Goal: Task Accomplishment & Management: Use online tool/utility

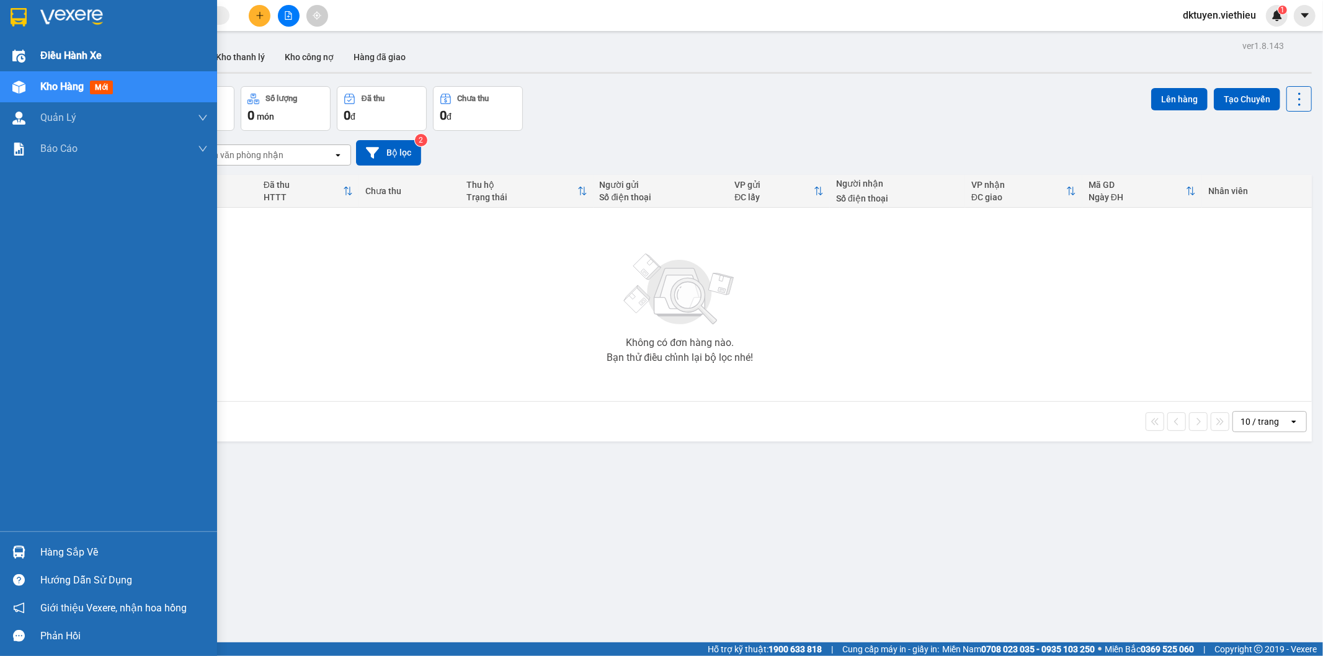
click at [76, 53] on span "Điều hành xe" at bounding box center [70, 56] width 61 height 16
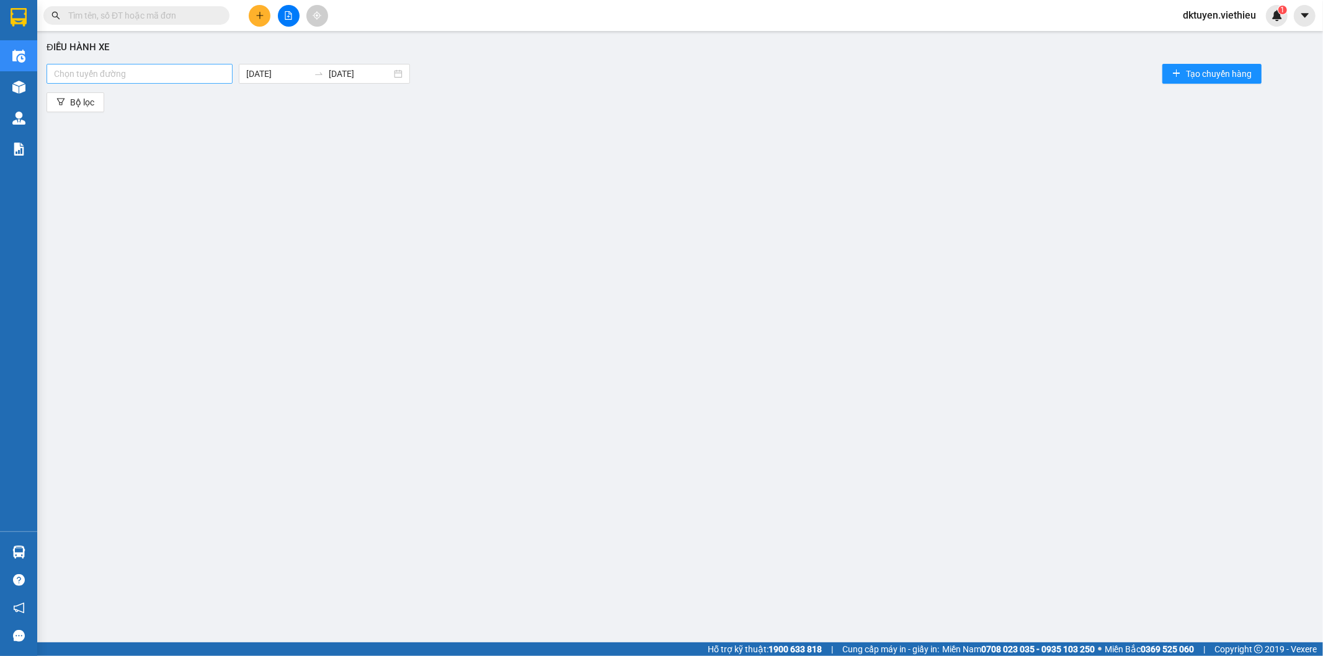
click at [202, 73] on div at bounding box center [140, 73] width 180 height 15
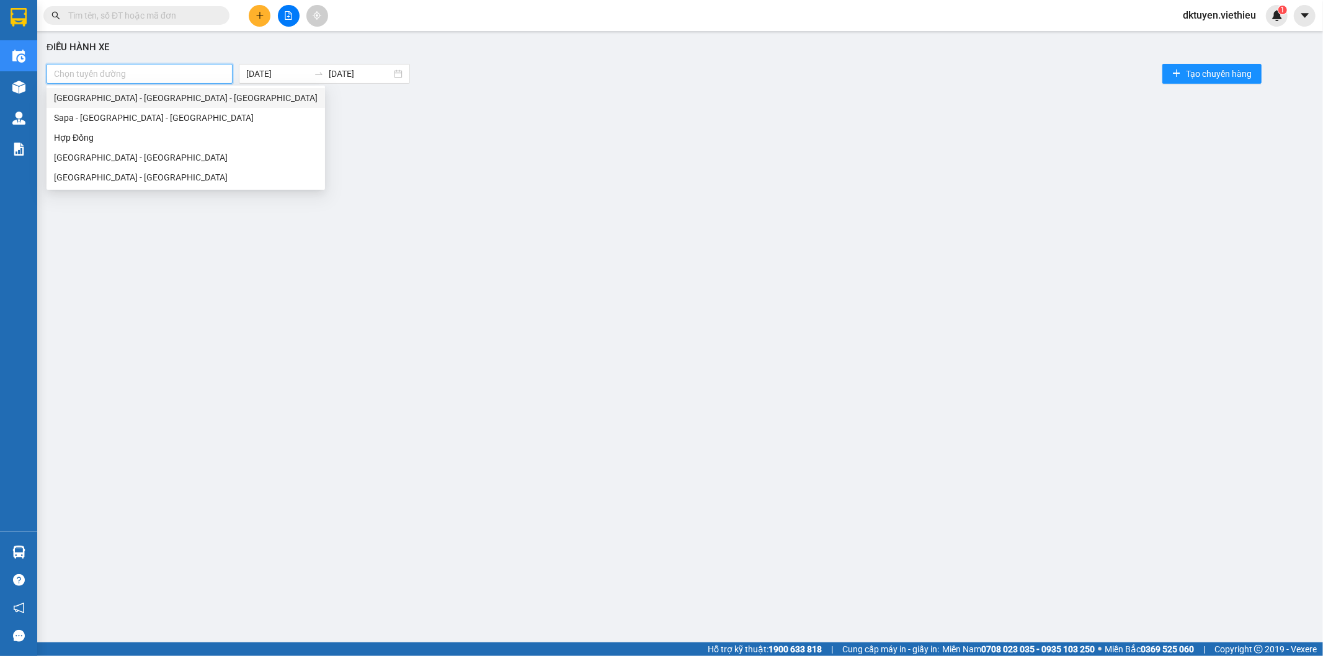
click at [144, 100] on div "[GEOGRAPHIC_DATA] - [GEOGRAPHIC_DATA] - [GEOGRAPHIC_DATA]" at bounding box center [186, 98] width 264 height 14
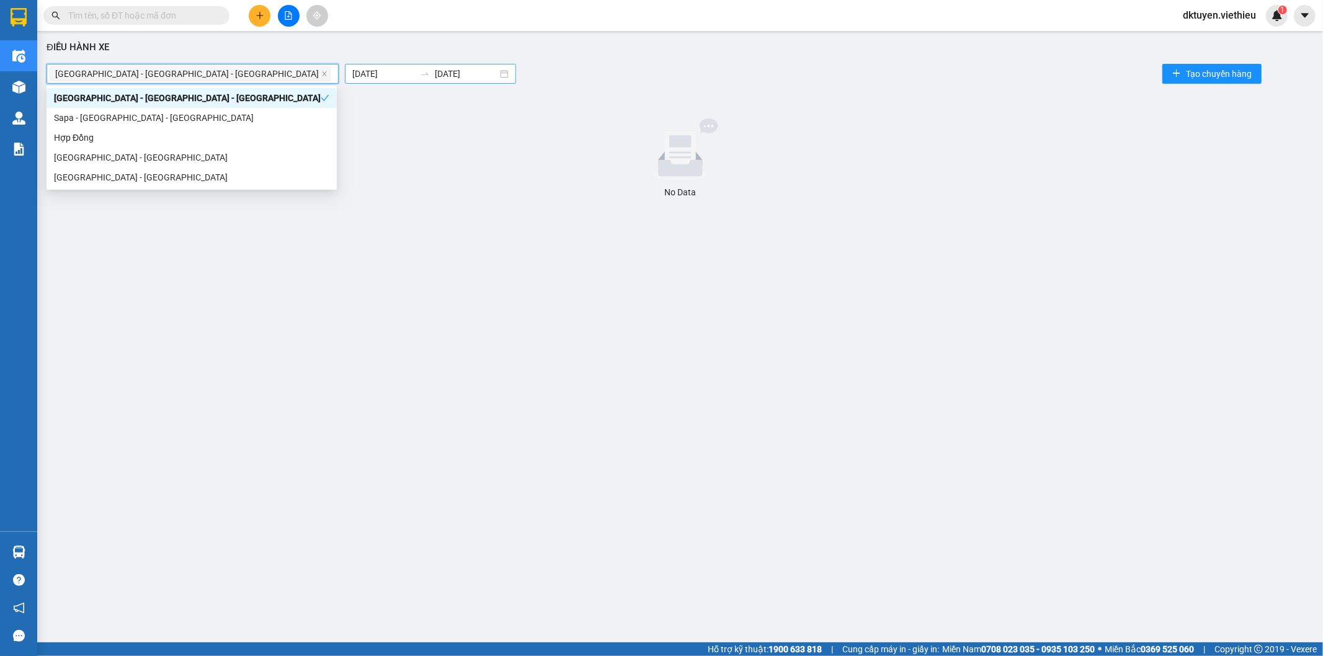
click at [352, 70] on input "[DATE]" at bounding box center [383, 74] width 63 height 14
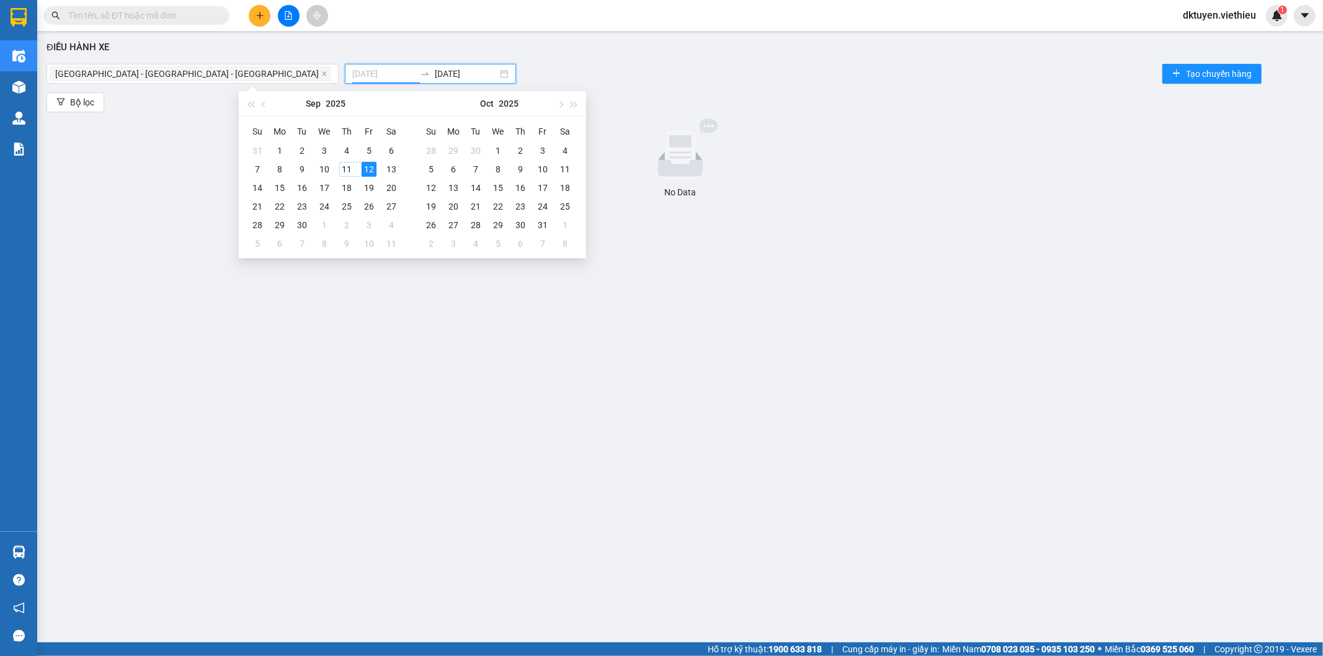
type input "[DATE]"
click at [345, 166] on div "11" at bounding box center [346, 169] width 15 height 15
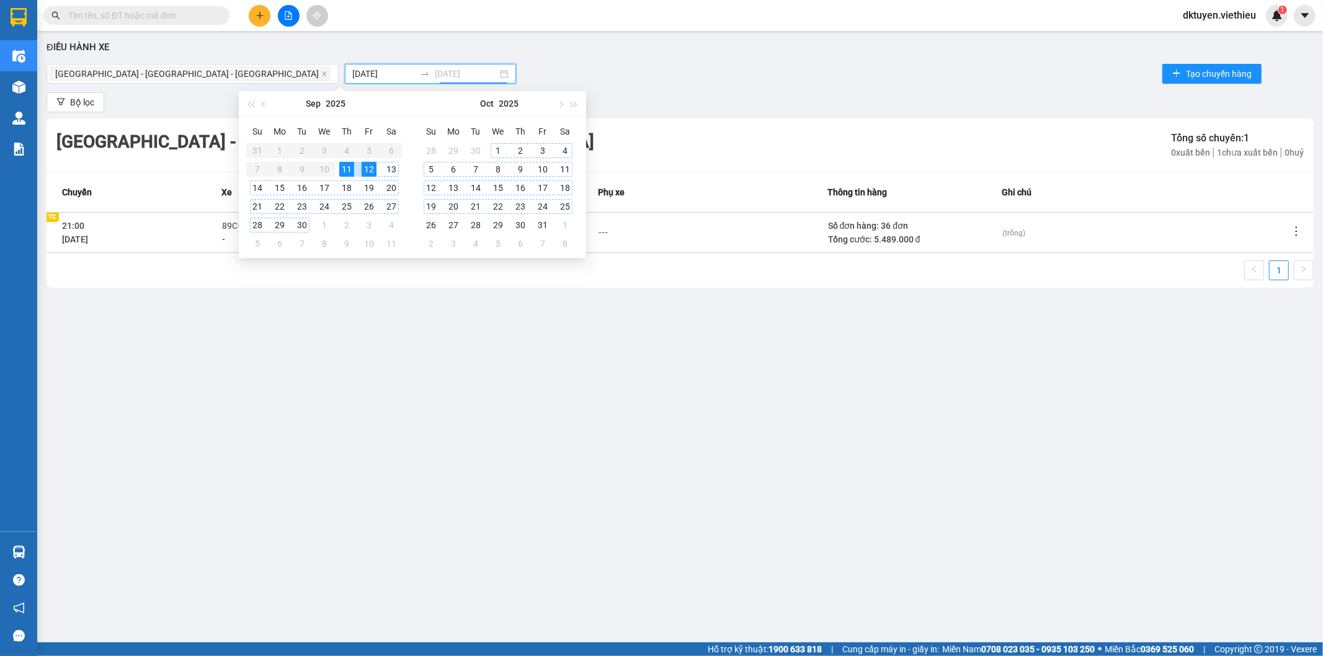
type input "[DATE]"
click at [1294, 234] on icon "more" at bounding box center [1296, 231] width 12 height 12
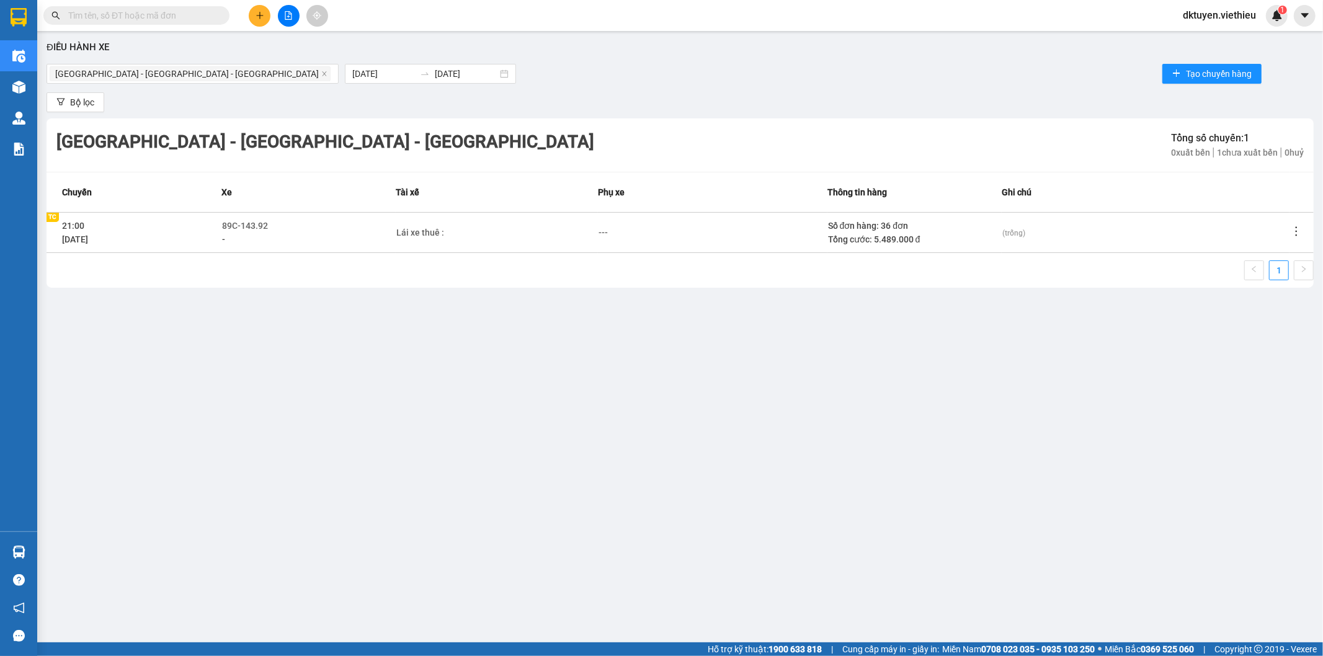
click at [1290, 234] on tr "21:00 [DATE] TC TC 89C-143.92 - Lái xe thuê : --- Số đơn hàng: 36 đơn Tổng cước…" at bounding box center [680, 232] width 1267 height 40
click at [1265, 283] on span "Xem phơi" at bounding box center [1265, 285] width 37 height 10
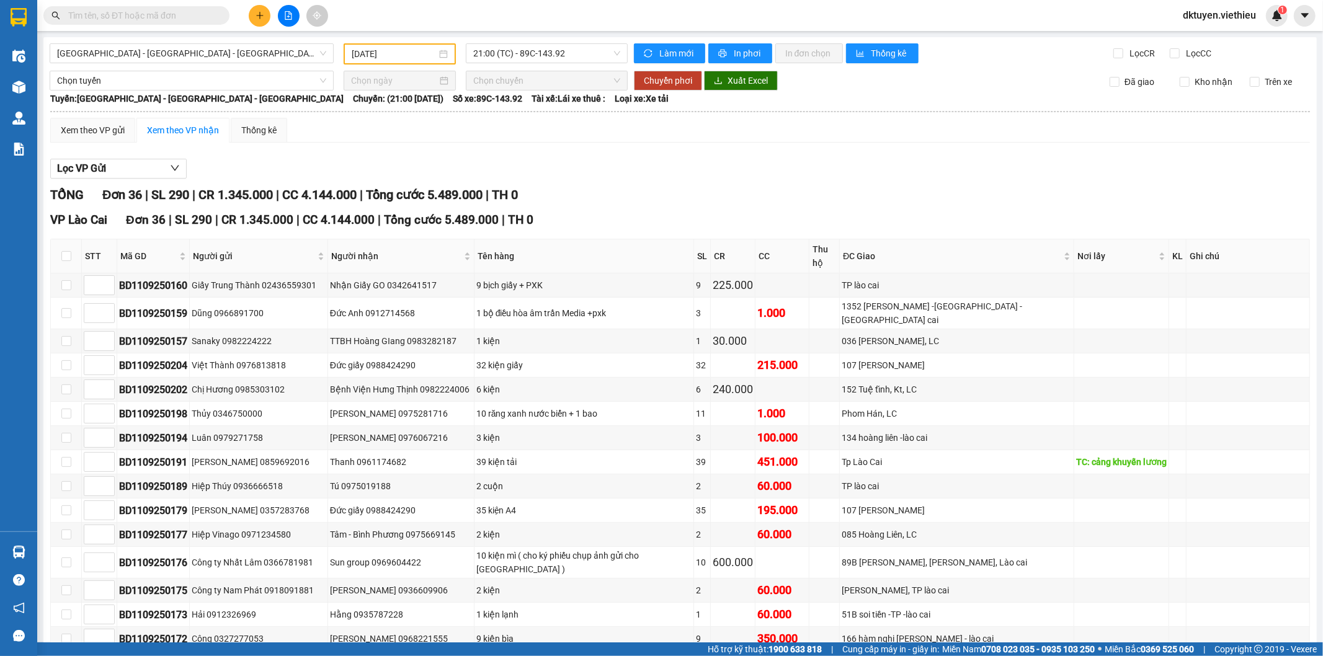
type input "[DATE]"
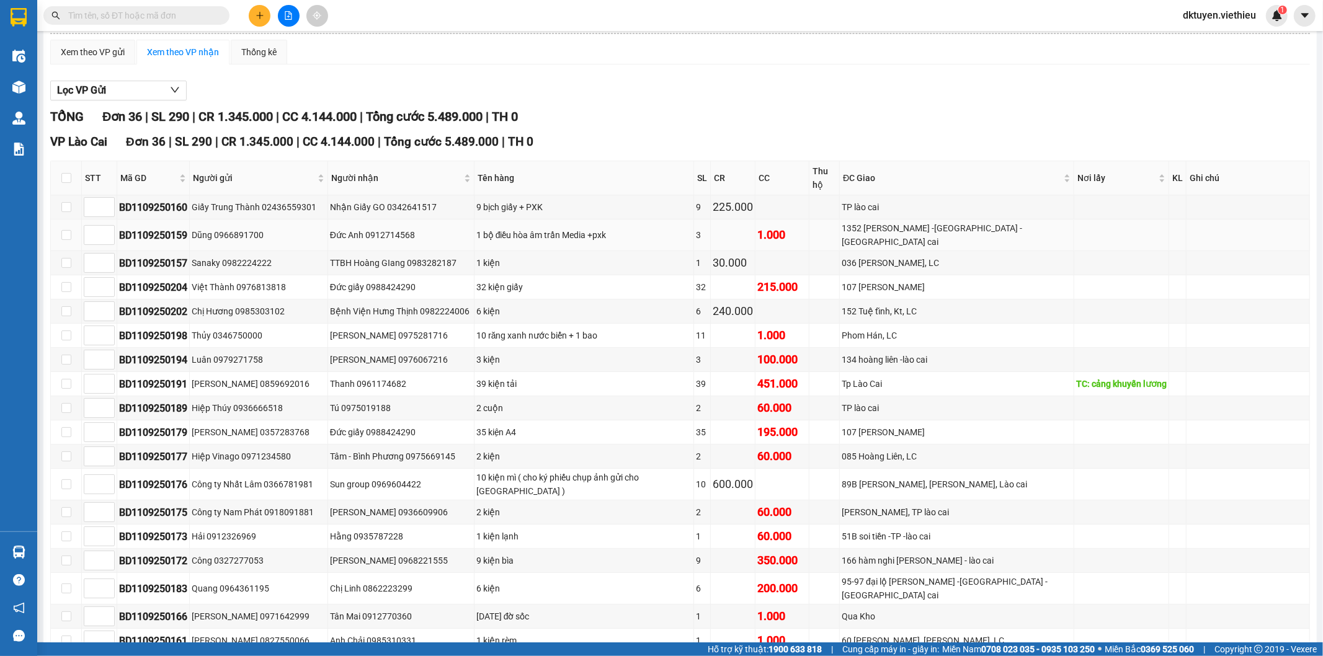
scroll to position [138, 0]
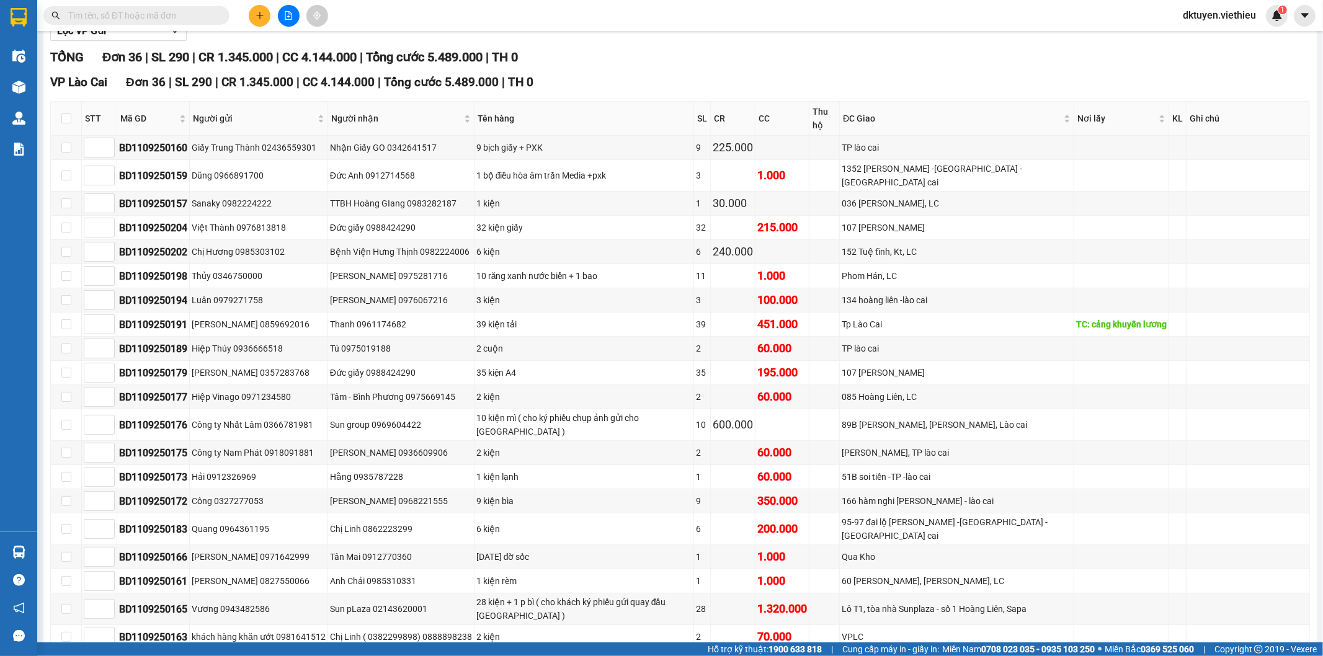
click at [162, 14] on input "text" at bounding box center [141, 16] width 146 height 14
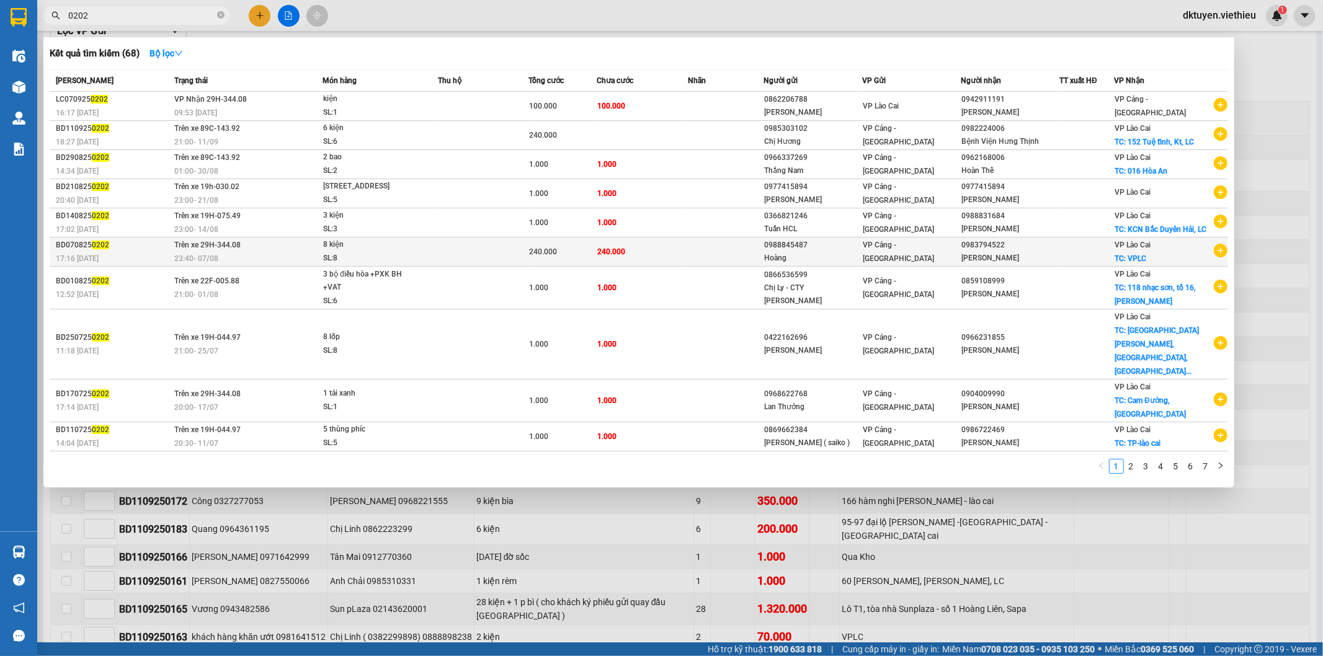
type input "0202"
click at [373, 265] on div "SL: 8" at bounding box center [369, 259] width 93 height 14
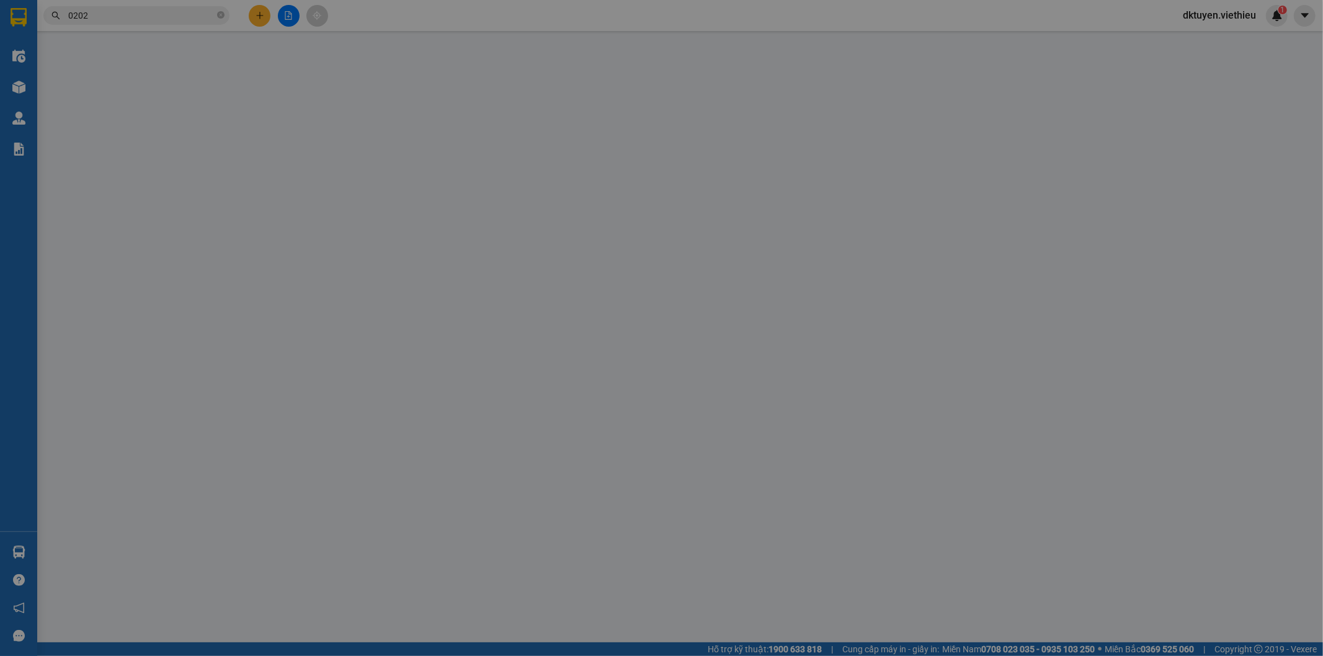
type input "0988845487"
type input "Hoàng"
type input "0983794522"
type input "[PERSON_NAME]"
checkbox input "true"
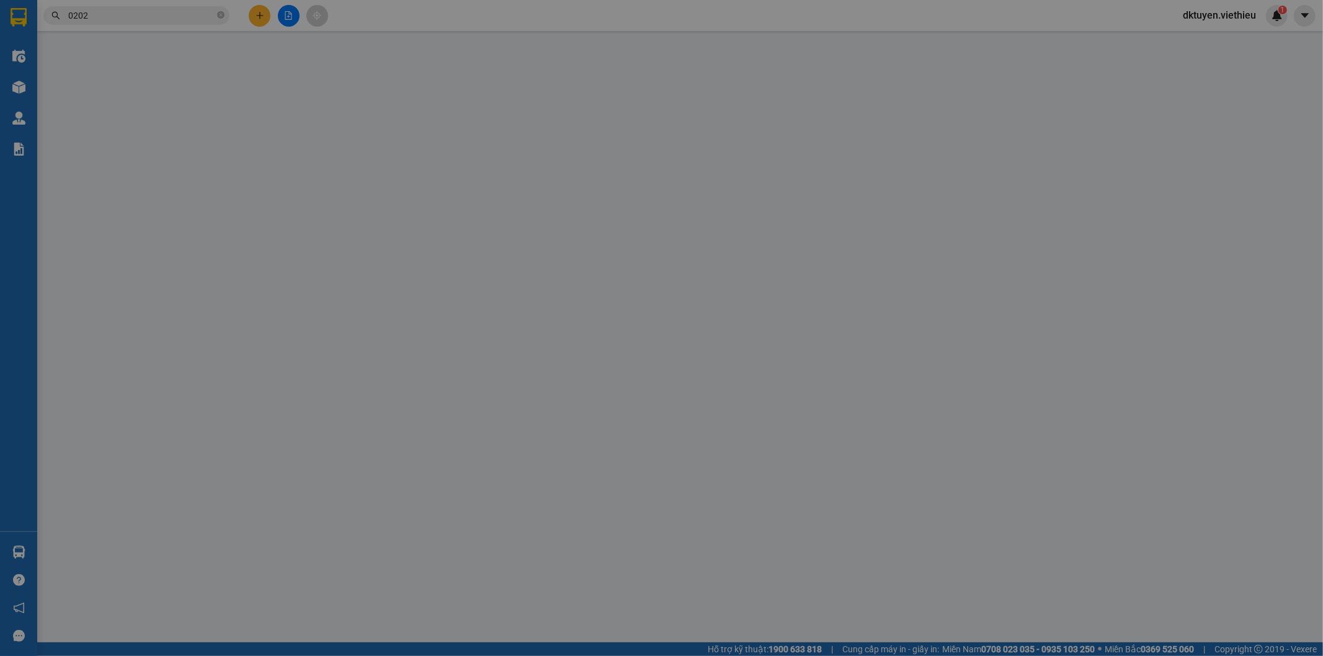
type input "VPLC"
type input "240.000"
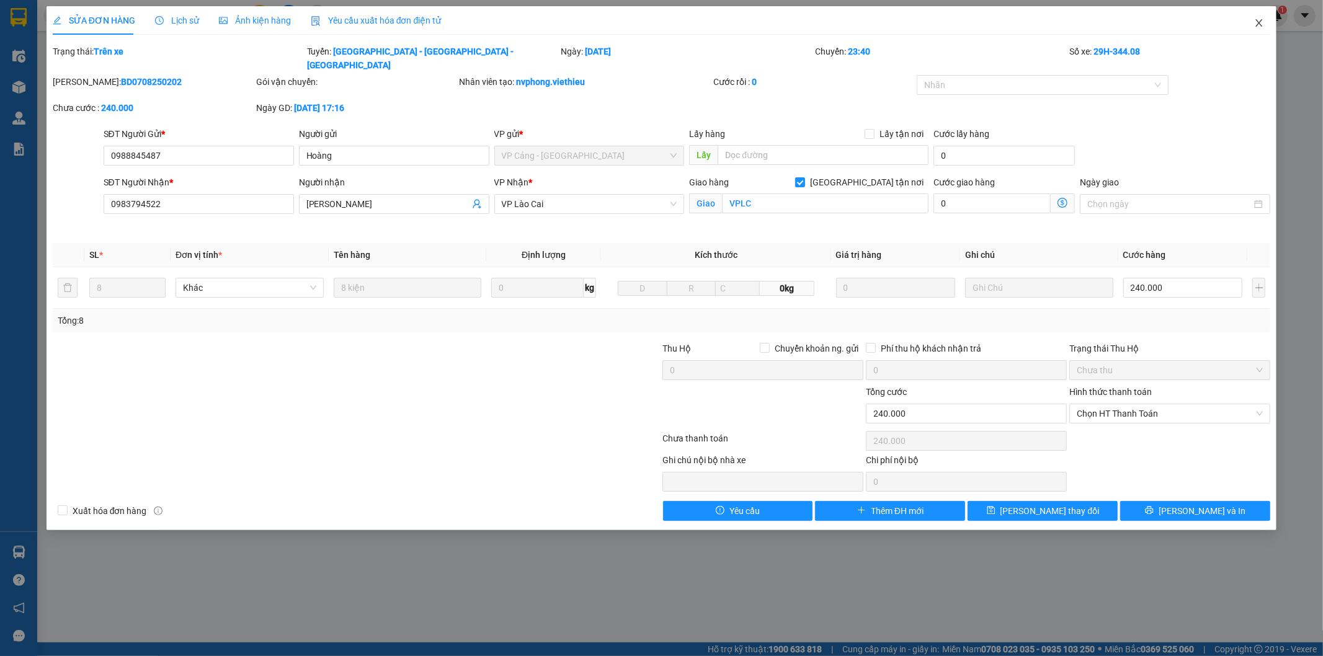
click at [1257, 22] on icon "close" at bounding box center [1259, 23] width 10 height 10
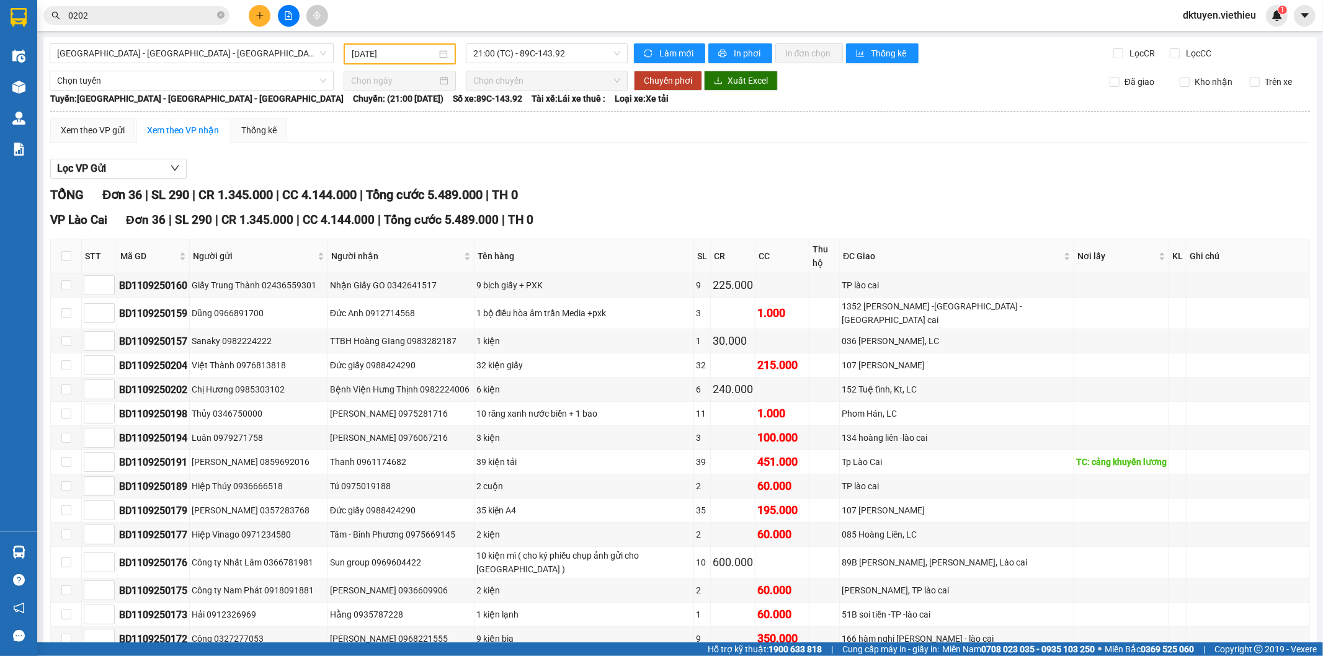
click at [165, 15] on input "0202" at bounding box center [141, 16] width 146 height 14
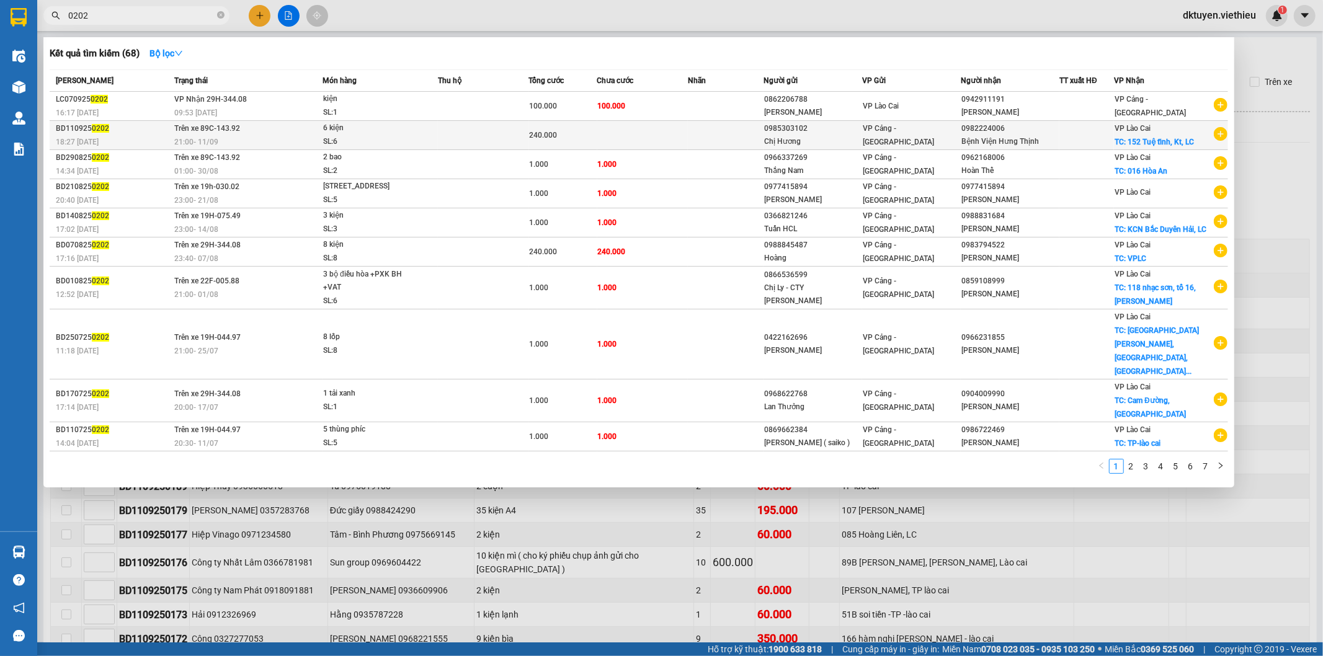
click at [475, 136] on td at bounding box center [483, 135] width 91 height 29
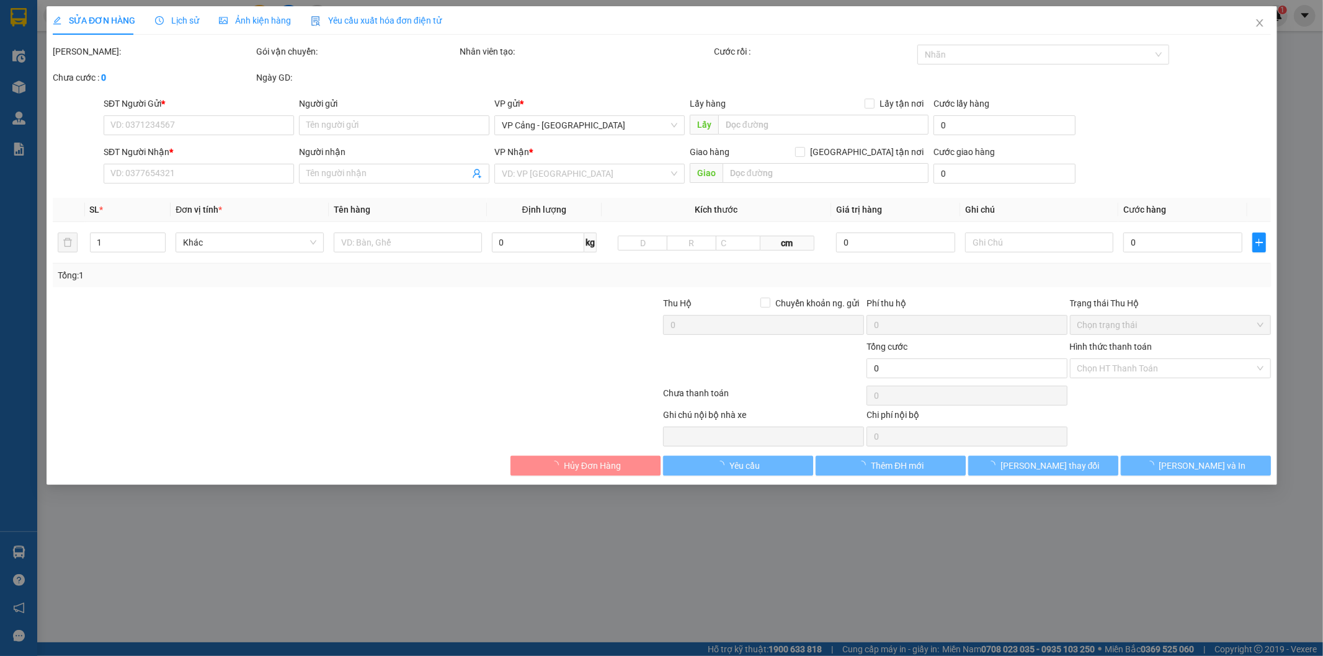
type input "0985303102"
type input "Chị Hương"
type input "0982224006"
type input "Bệnh Viện Hưng Thịnh"
checkbox input "true"
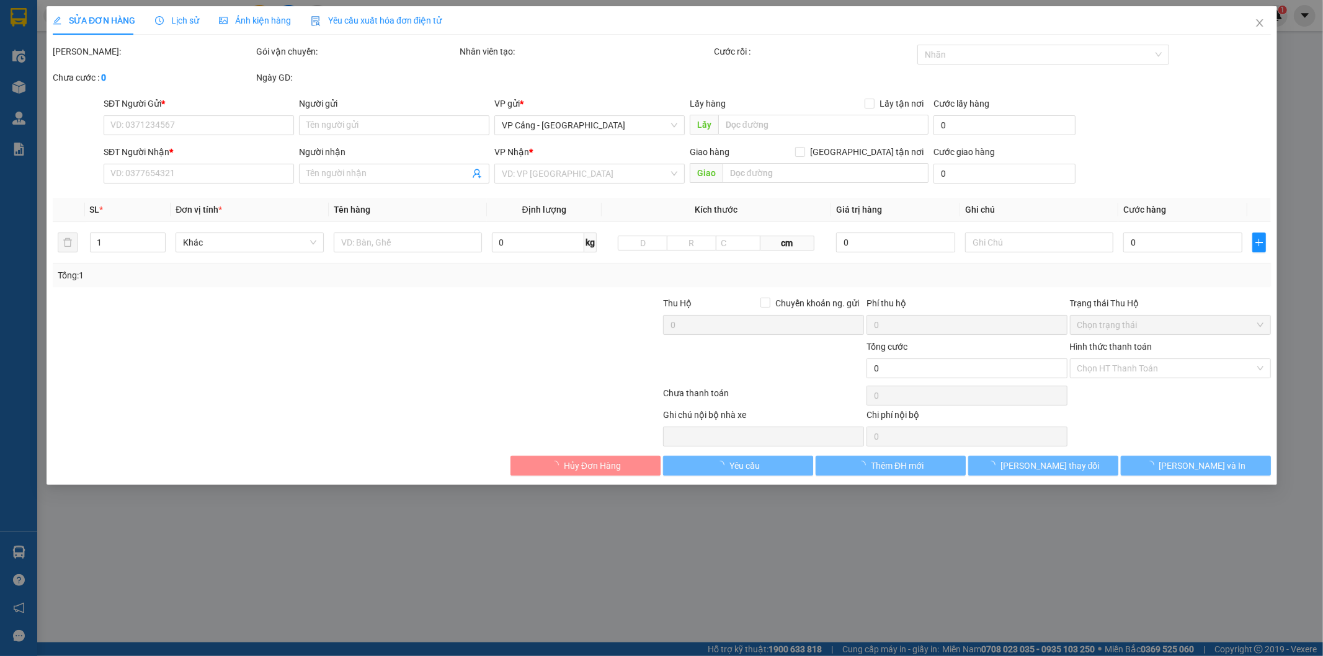
type input "152 Tuệ tĩnh, Kt, LC"
type input "240.000"
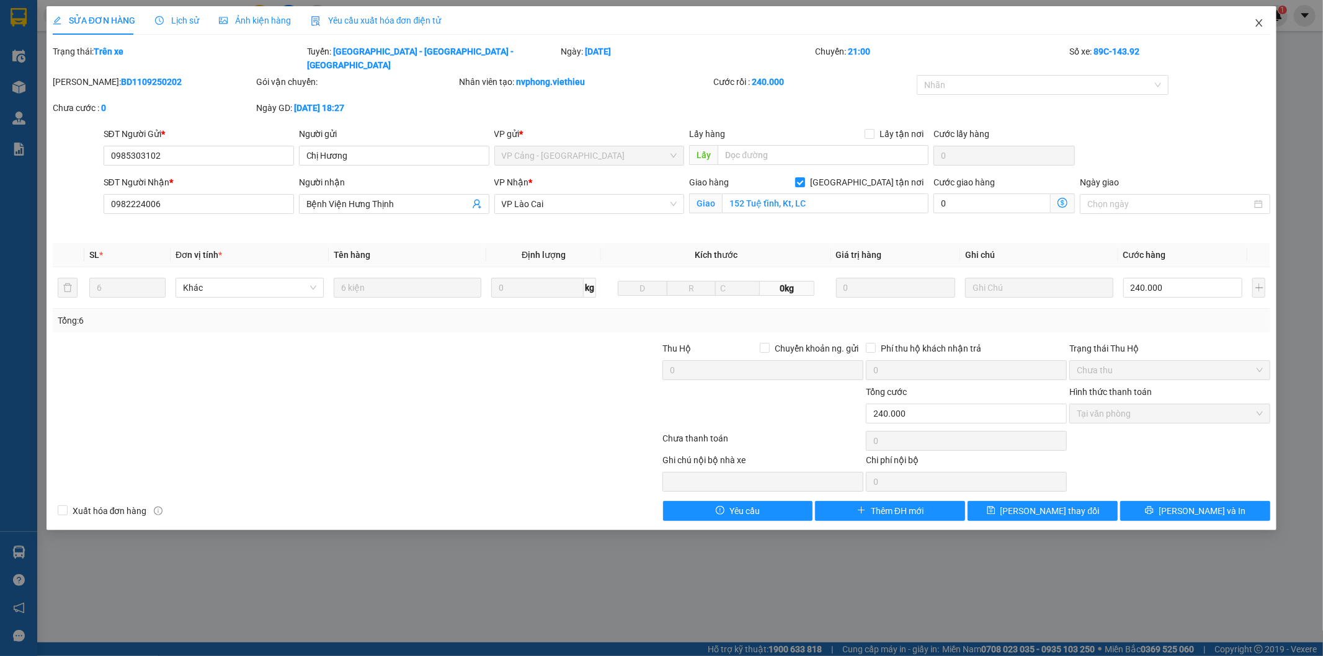
click at [1256, 23] on icon "close" at bounding box center [1259, 23] width 10 height 10
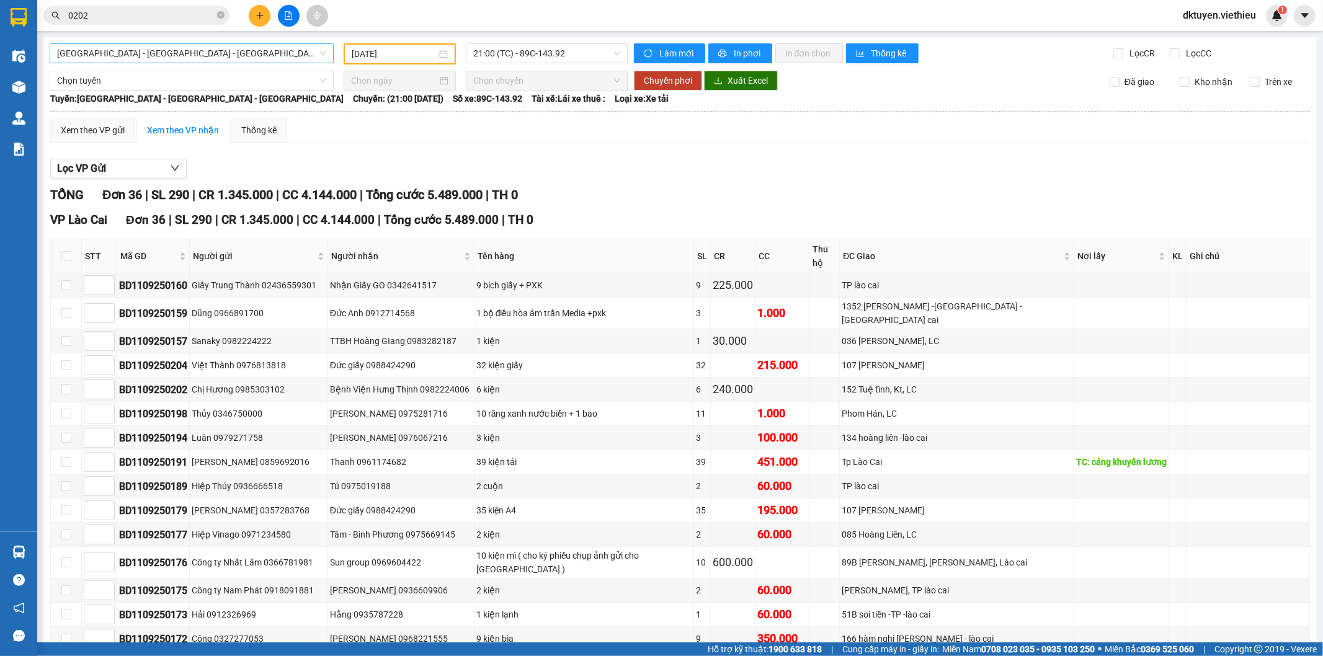
click at [101, 52] on span "[GEOGRAPHIC_DATA] - [GEOGRAPHIC_DATA] - [GEOGRAPHIC_DATA]" at bounding box center [191, 53] width 269 height 19
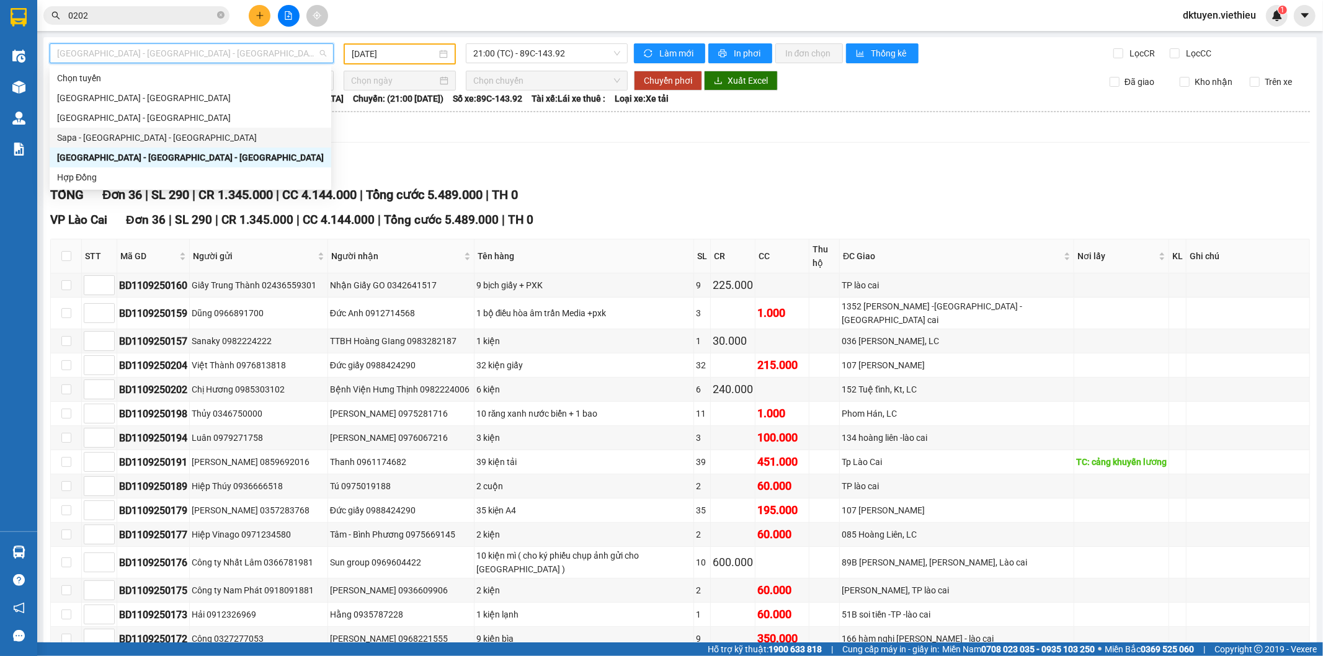
click at [97, 141] on div "Sapa - [GEOGRAPHIC_DATA] - [GEOGRAPHIC_DATA]" at bounding box center [190, 138] width 267 height 14
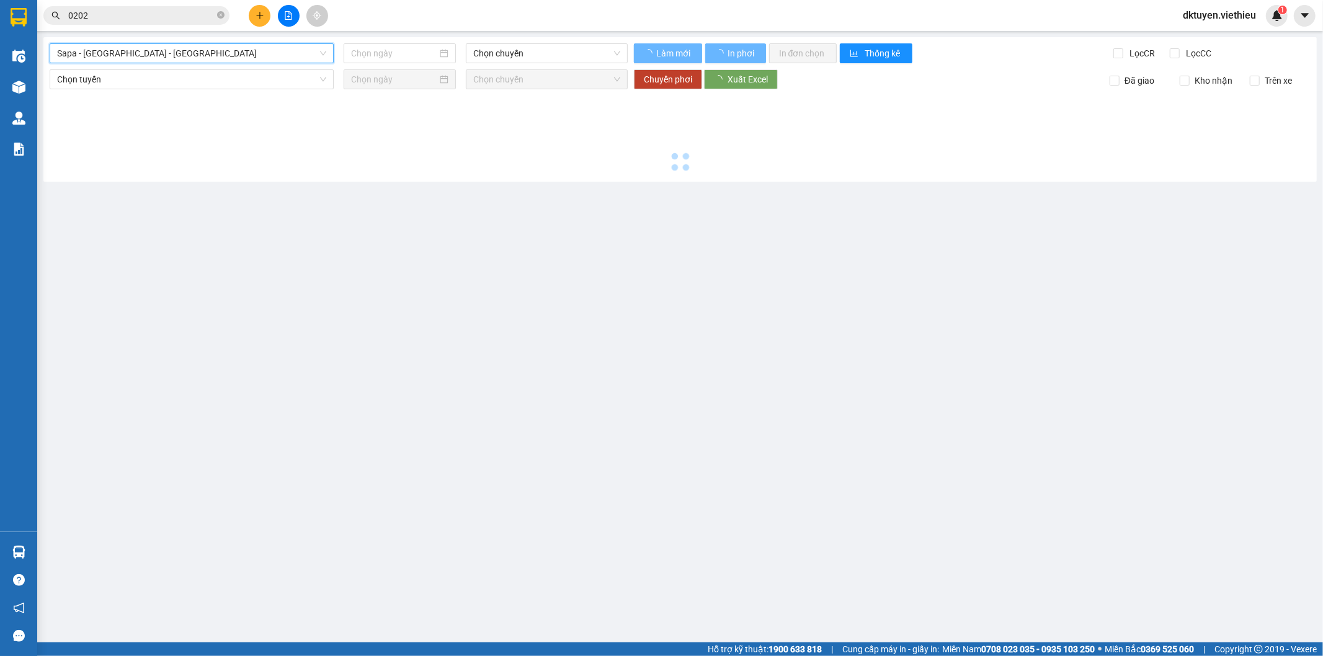
type input "[DATE]"
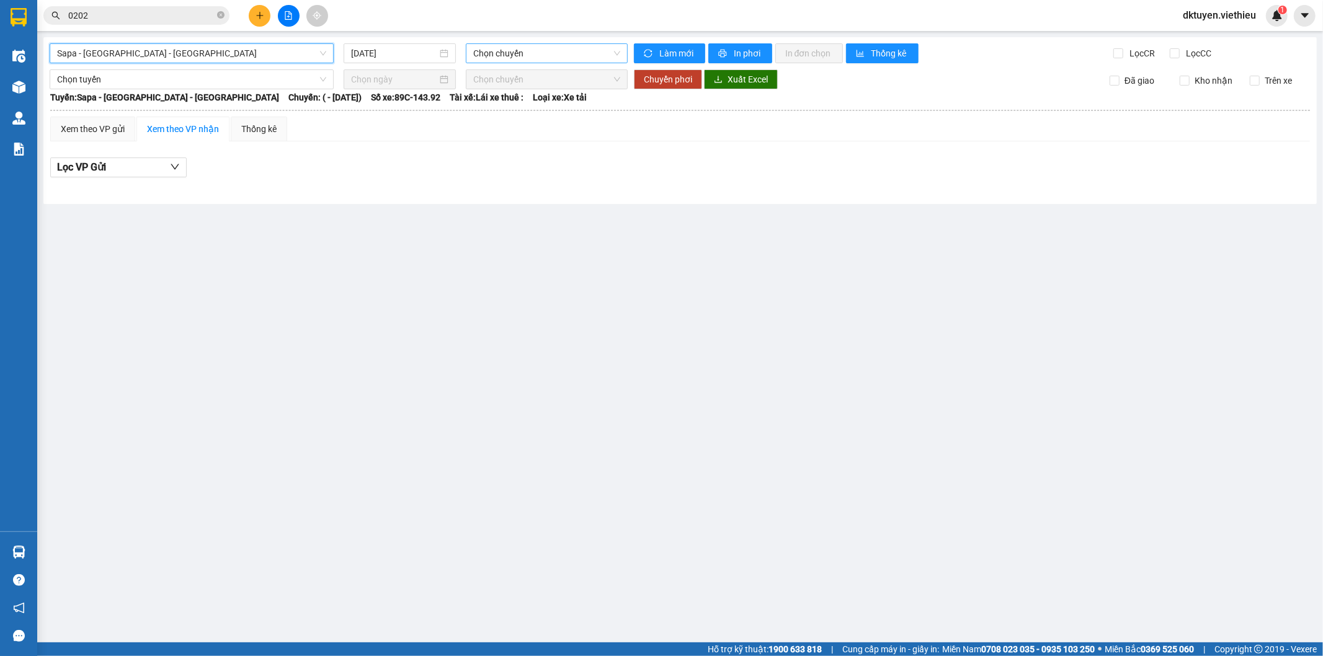
click at [512, 54] on span "Chọn chuyến" at bounding box center [546, 53] width 146 height 19
click at [522, 78] on div "Chọn chuyến" at bounding box center [521, 78] width 97 height 14
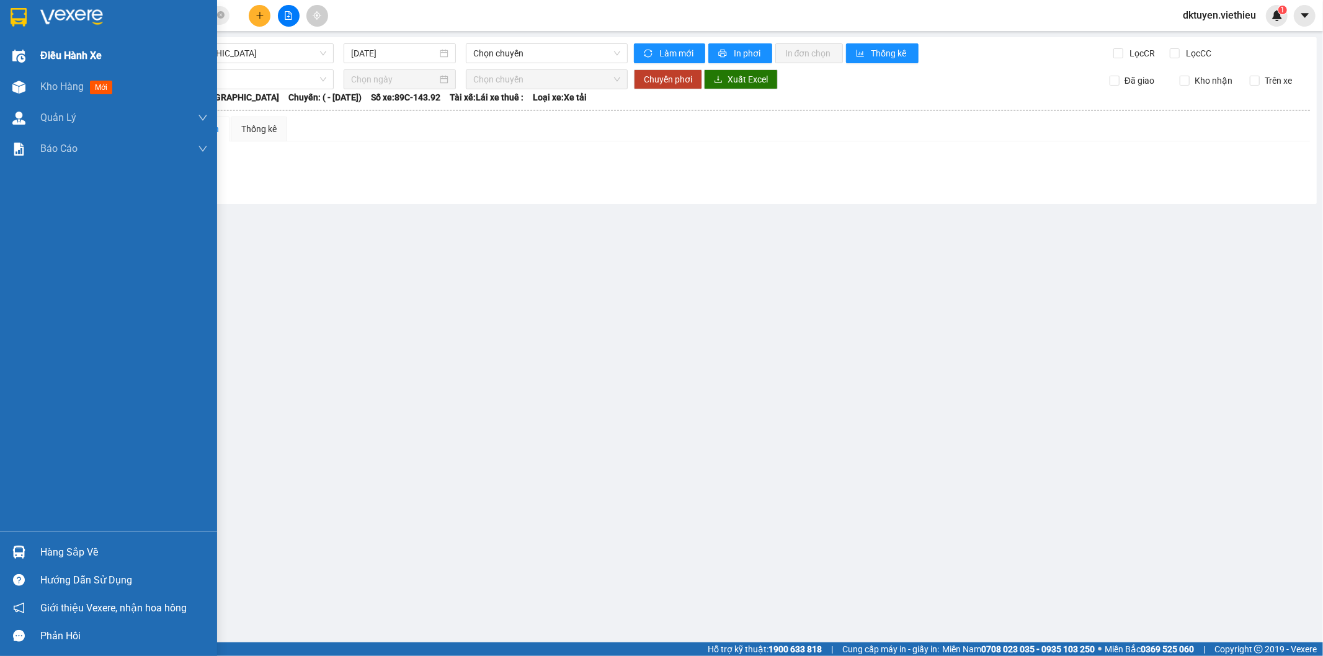
click at [70, 53] on span "Điều hành xe" at bounding box center [70, 56] width 61 height 16
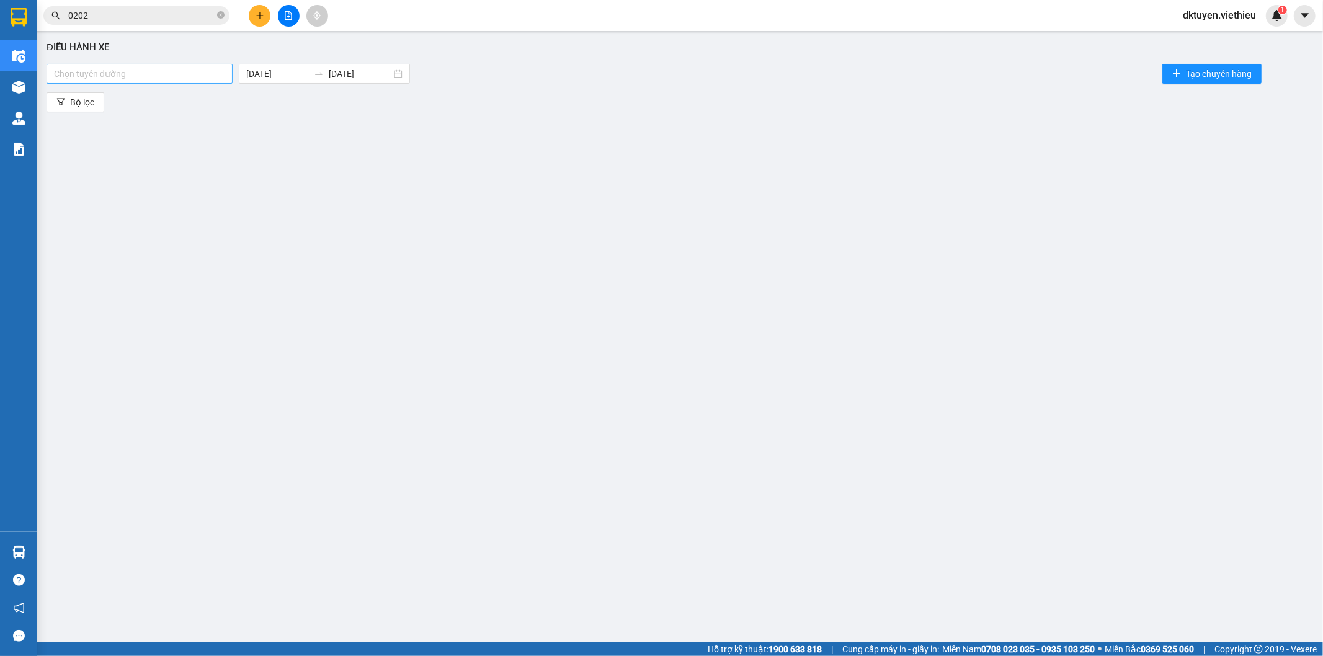
click at [153, 73] on div at bounding box center [140, 73] width 180 height 15
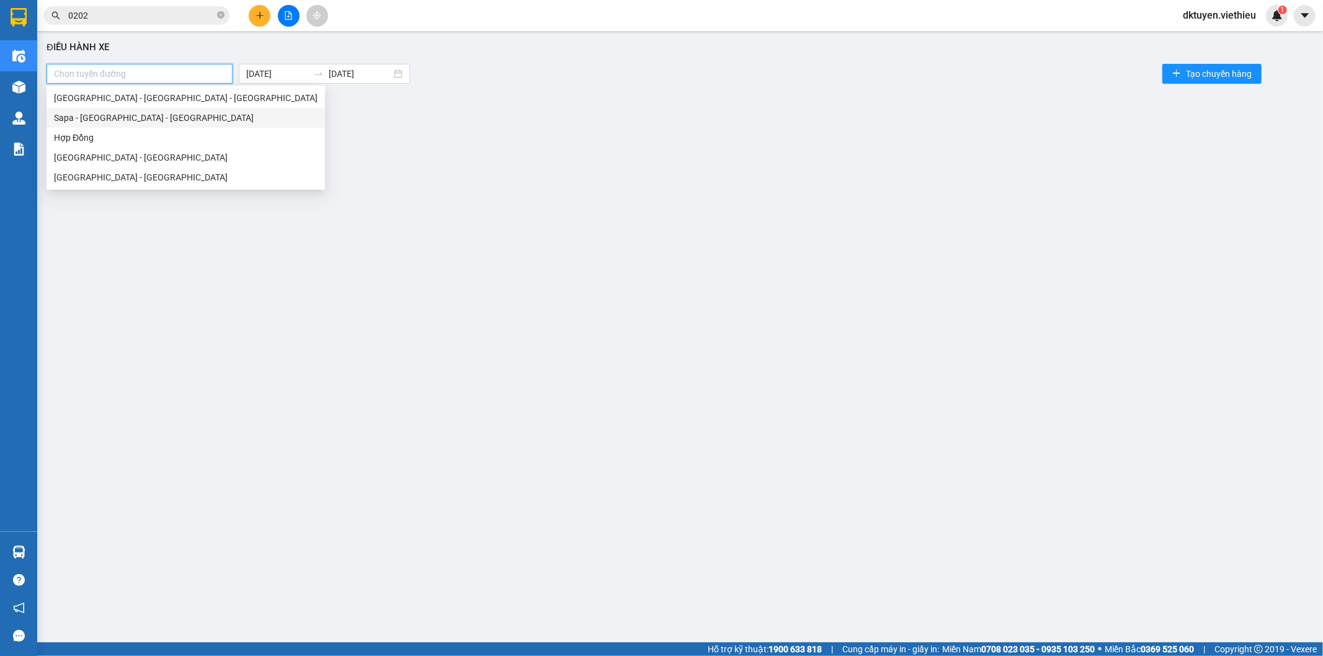
click at [128, 124] on div "Sapa - [GEOGRAPHIC_DATA] - [GEOGRAPHIC_DATA]" at bounding box center [186, 118] width 264 height 14
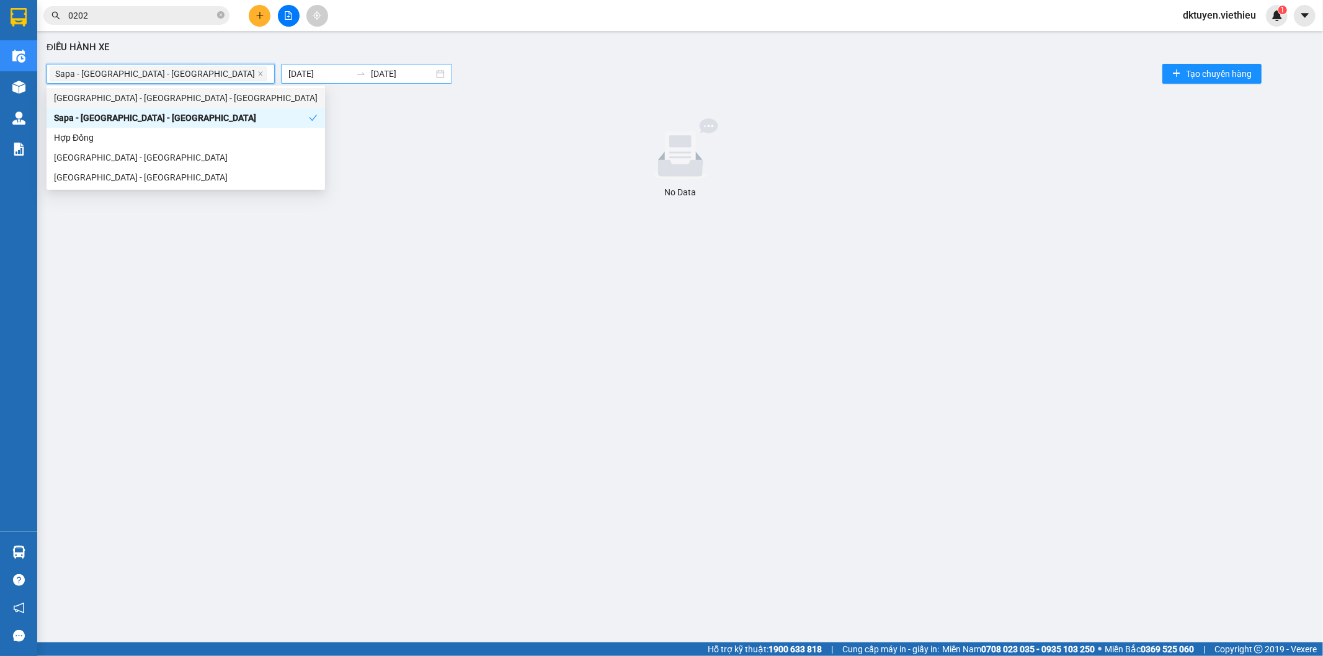
click at [288, 76] on input "[DATE]" at bounding box center [319, 74] width 63 height 14
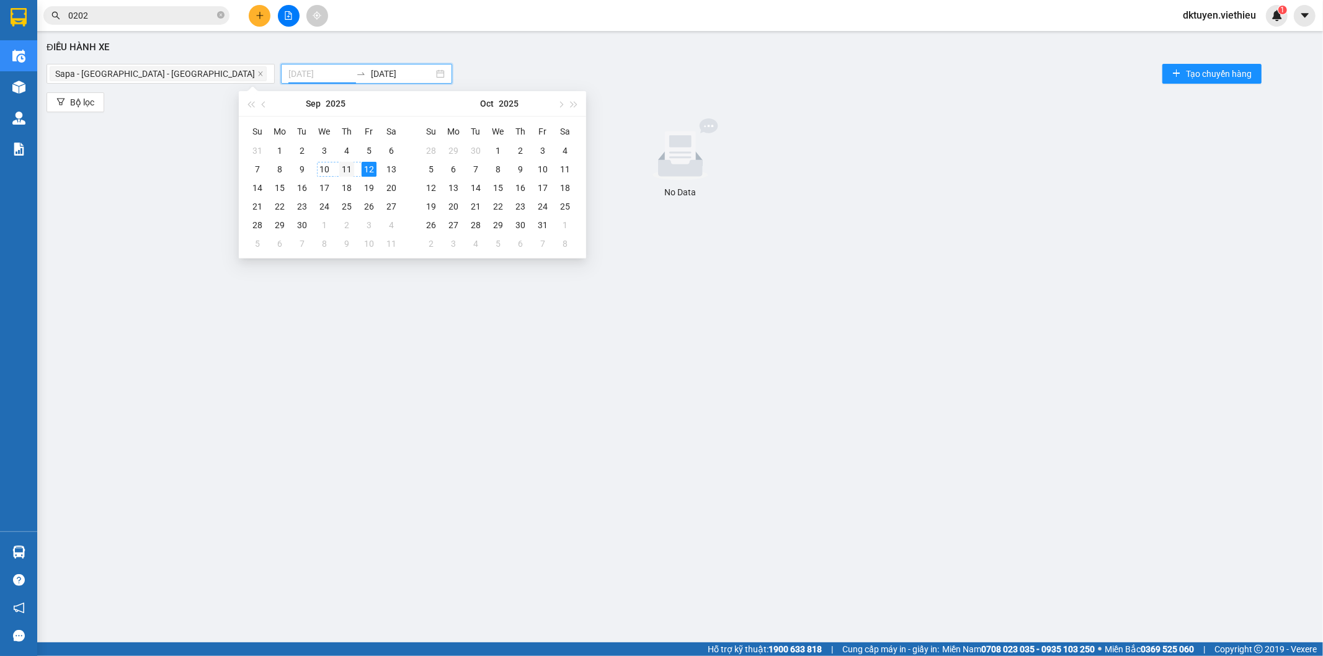
type input "[DATE]"
click at [347, 174] on div "11" at bounding box center [346, 169] width 15 height 15
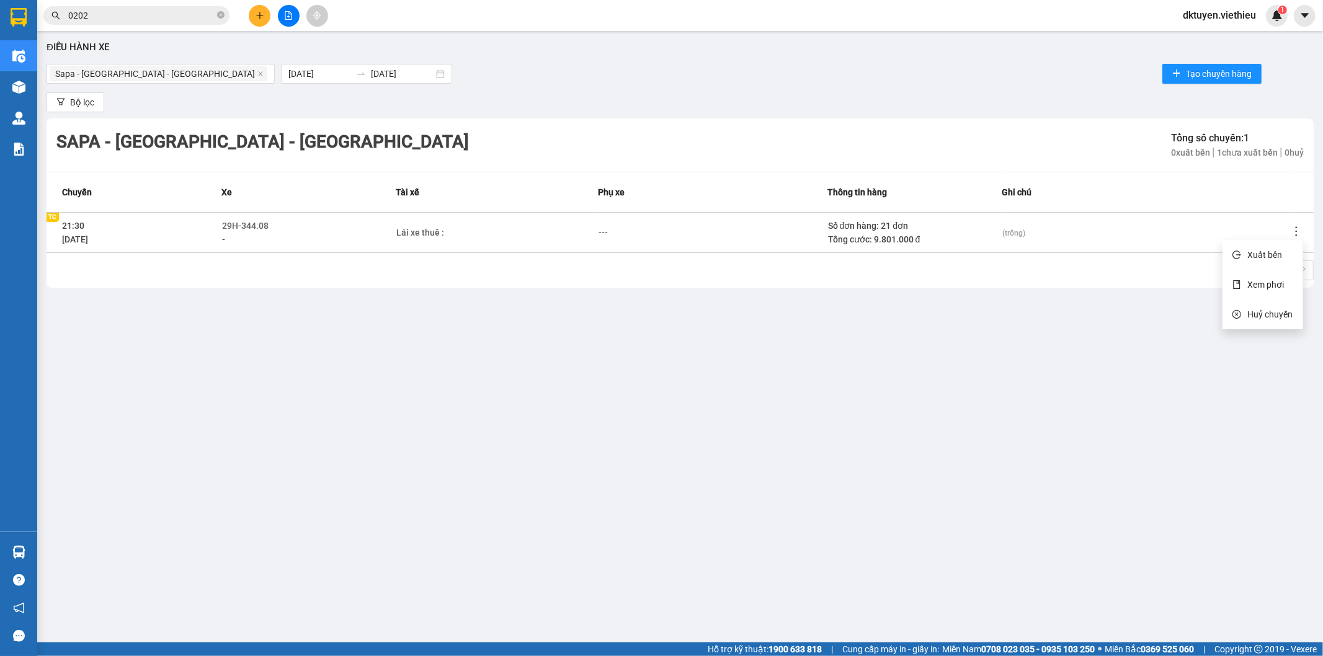
click at [1295, 233] on icon "more" at bounding box center [1296, 231] width 12 height 12
click at [1276, 280] on span "Xem phơi" at bounding box center [1265, 285] width 37 height 10
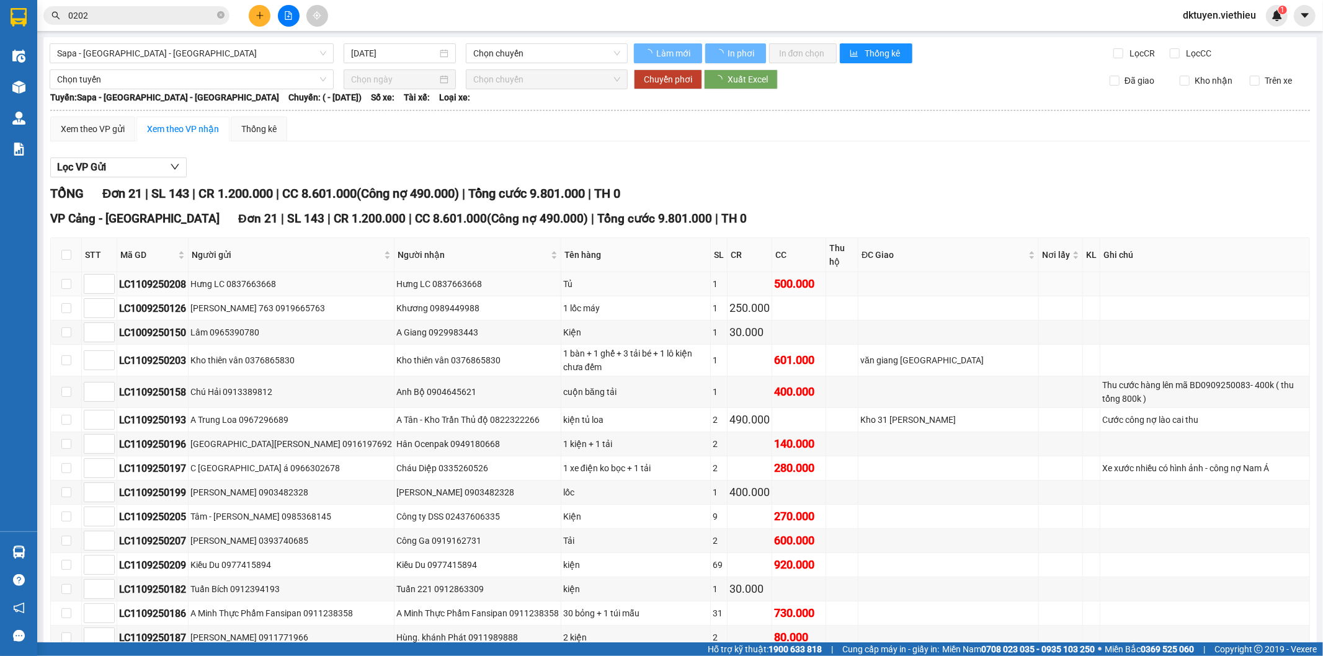
type input "[DATE]"
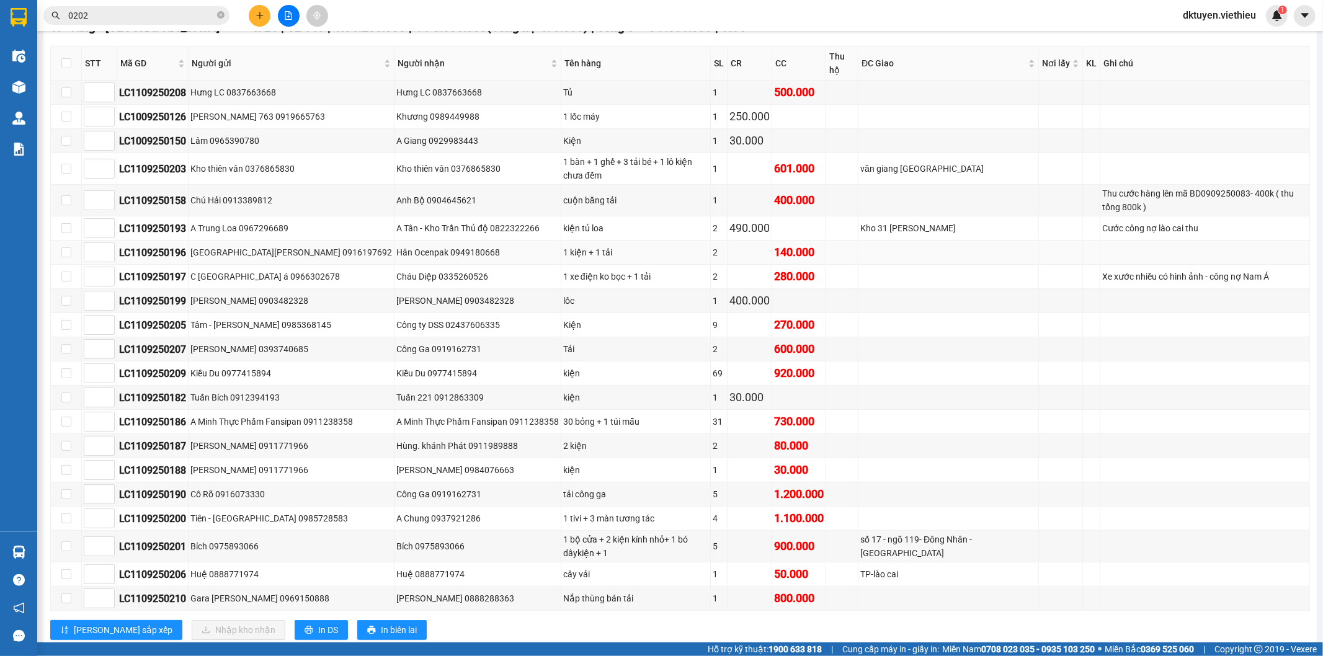
scroll to position [227, 0]
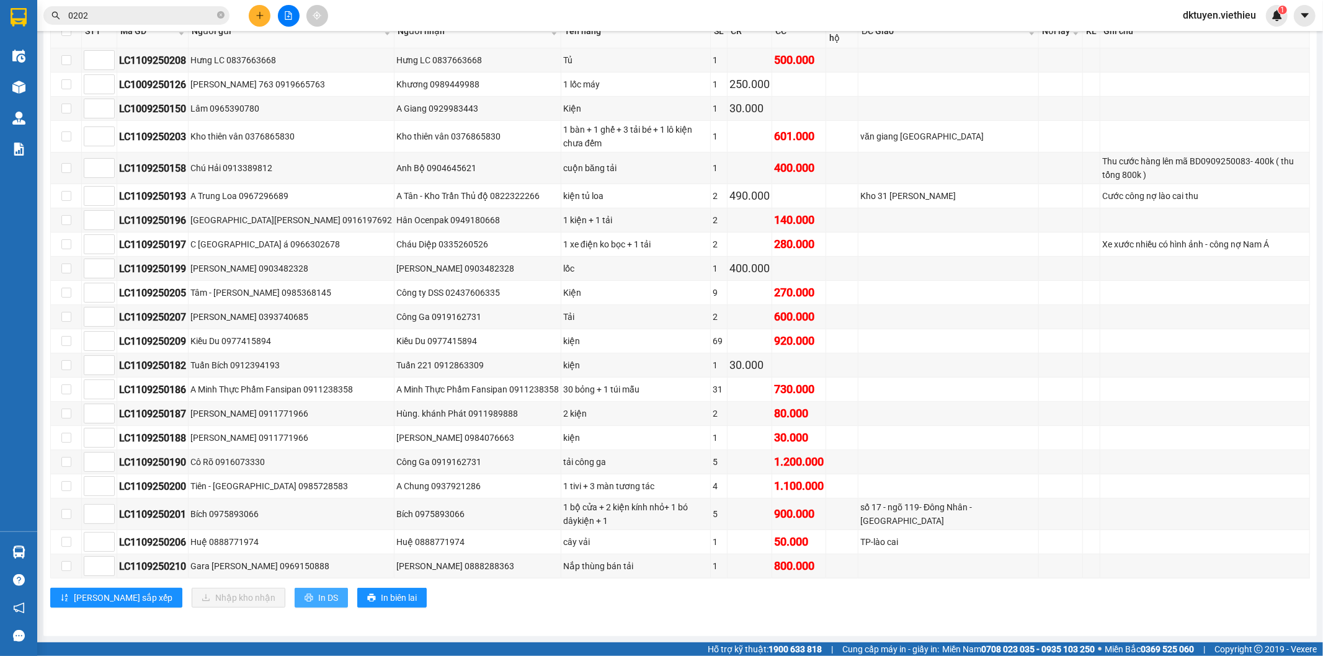
click at [318, 598] on span "In DS" at bounding box center [328, 598] width 20 height 14
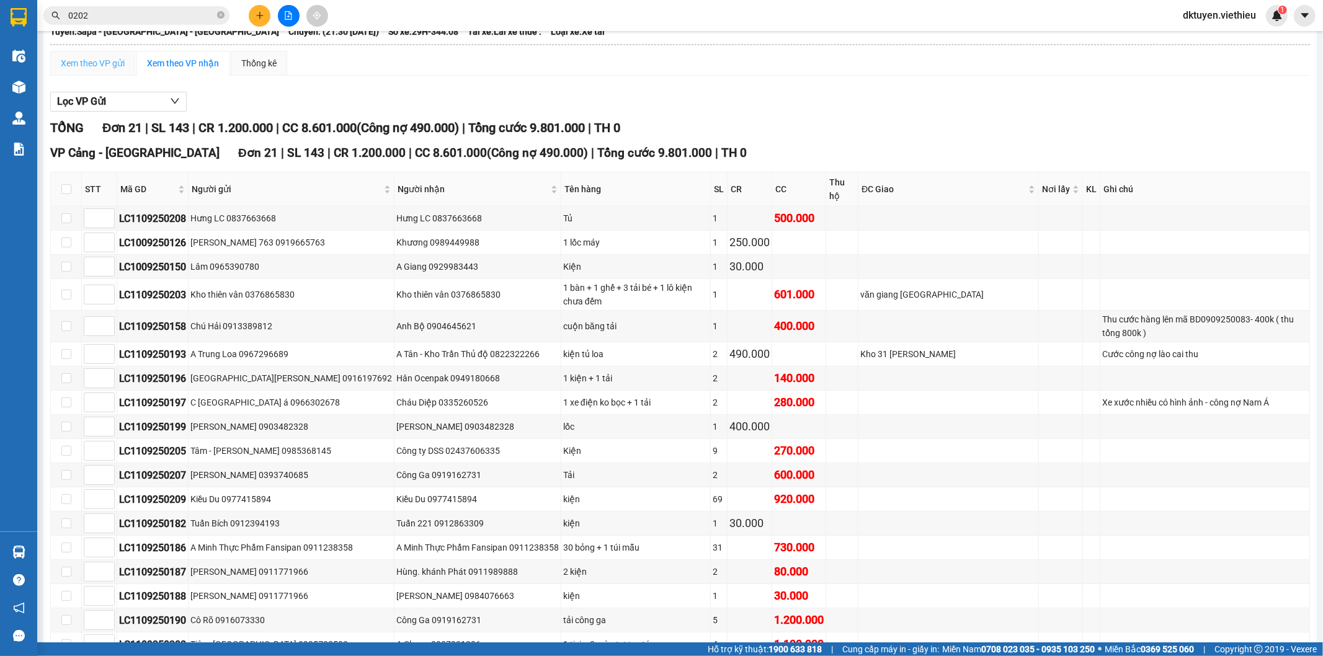
scroll to position [0, 0]
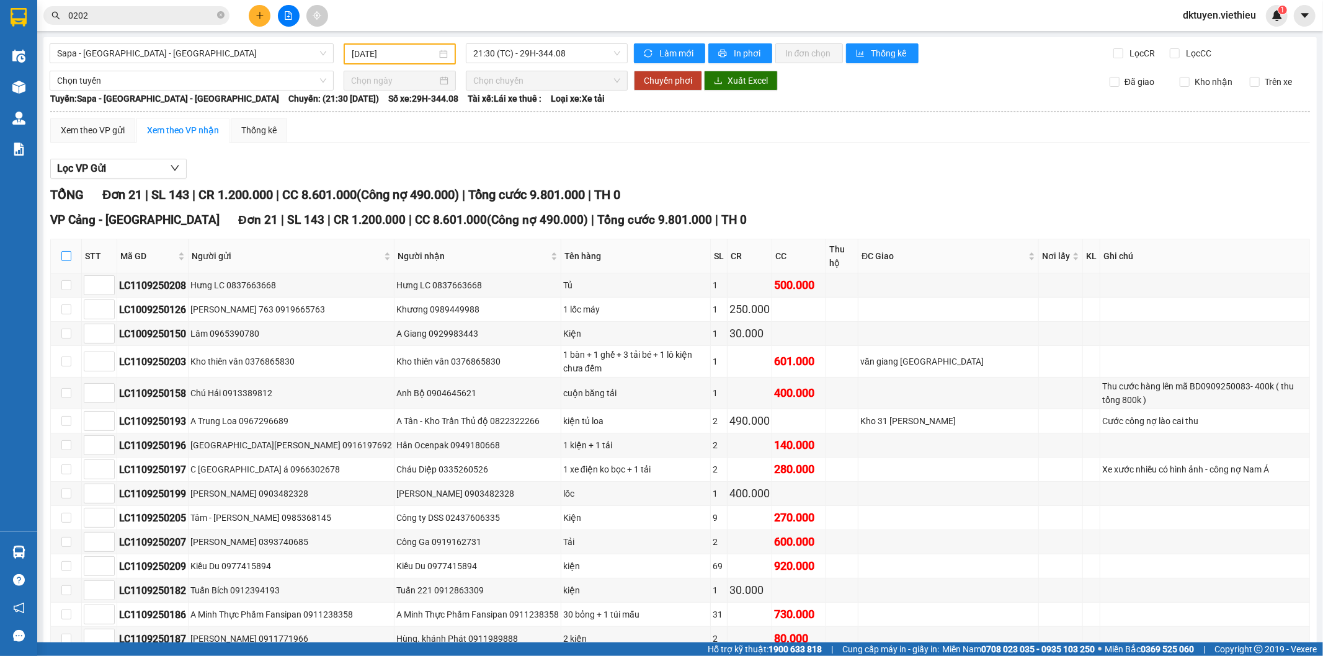
click at [69, 256] on input "checkbox" at bounding box center [66, 256] width 10 height 10
checkbox input "true"
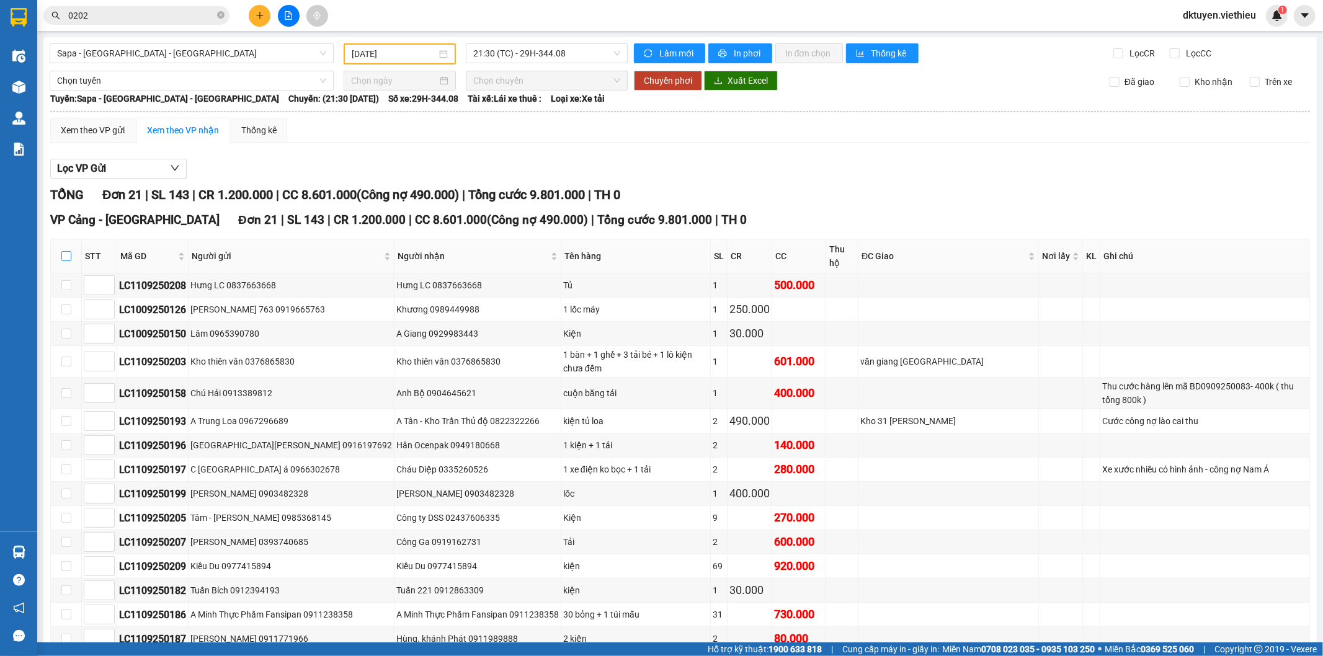
checkbox input "true"
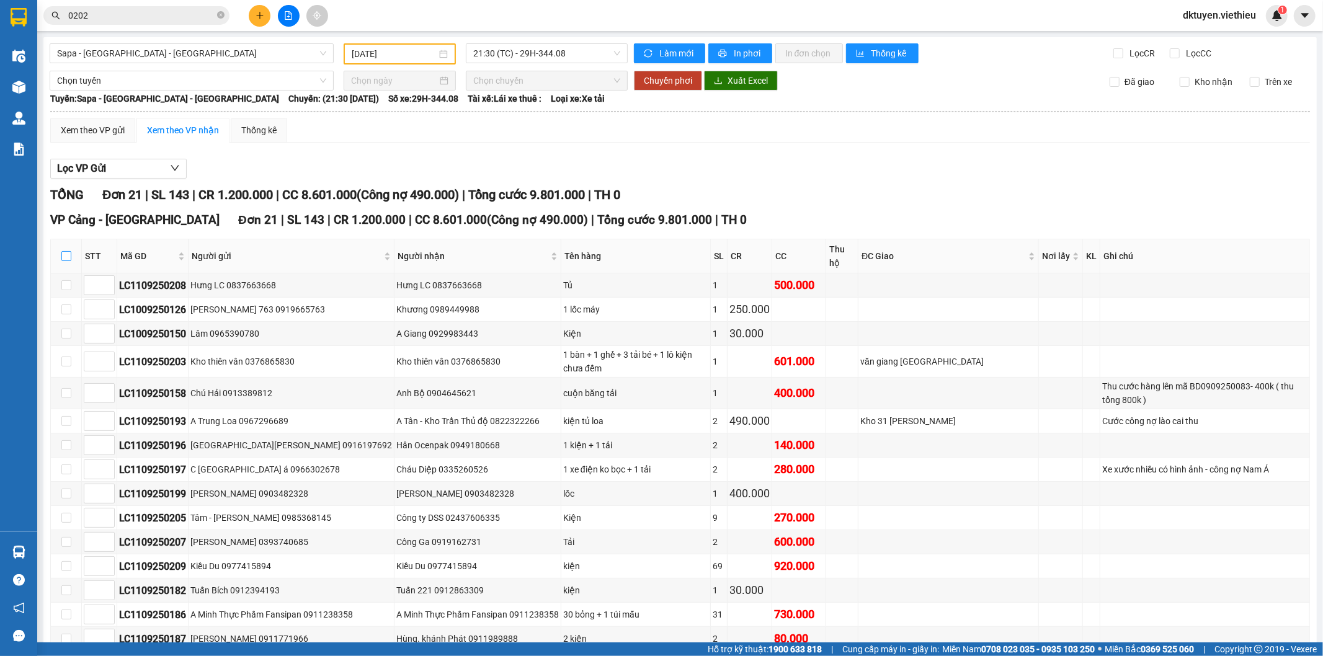
checkbox input "true"
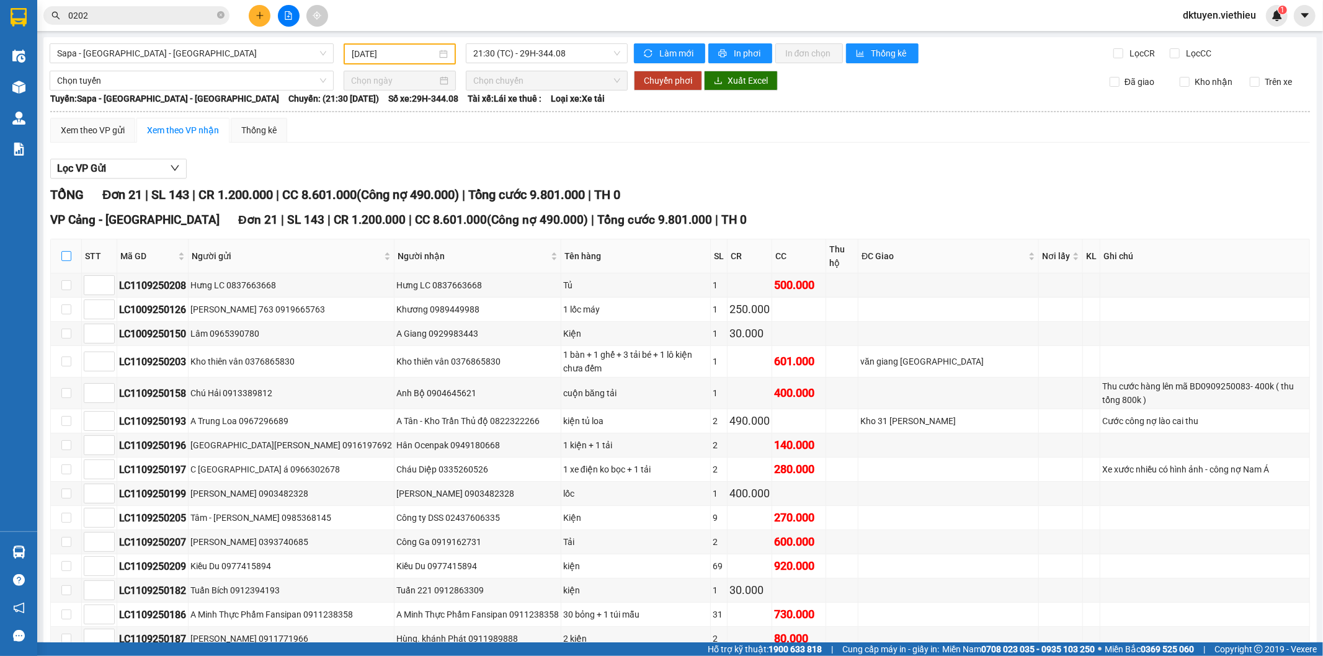
checkbox input "true"
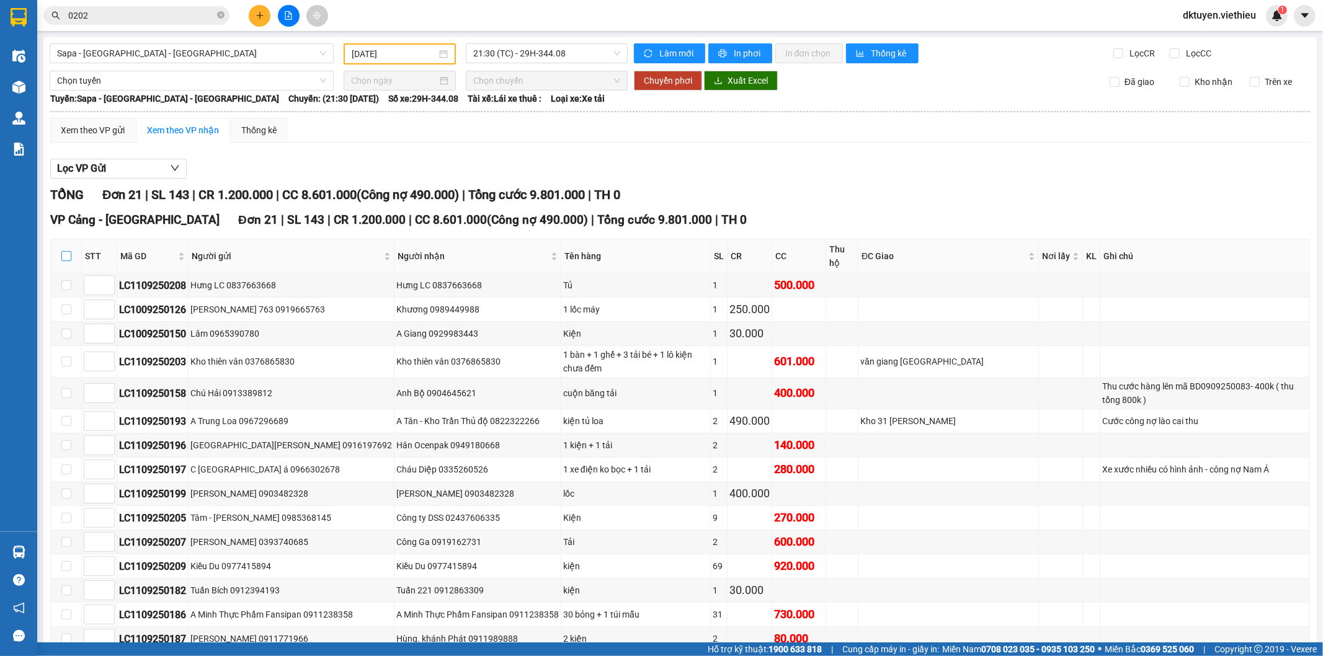
checkbox input "true"
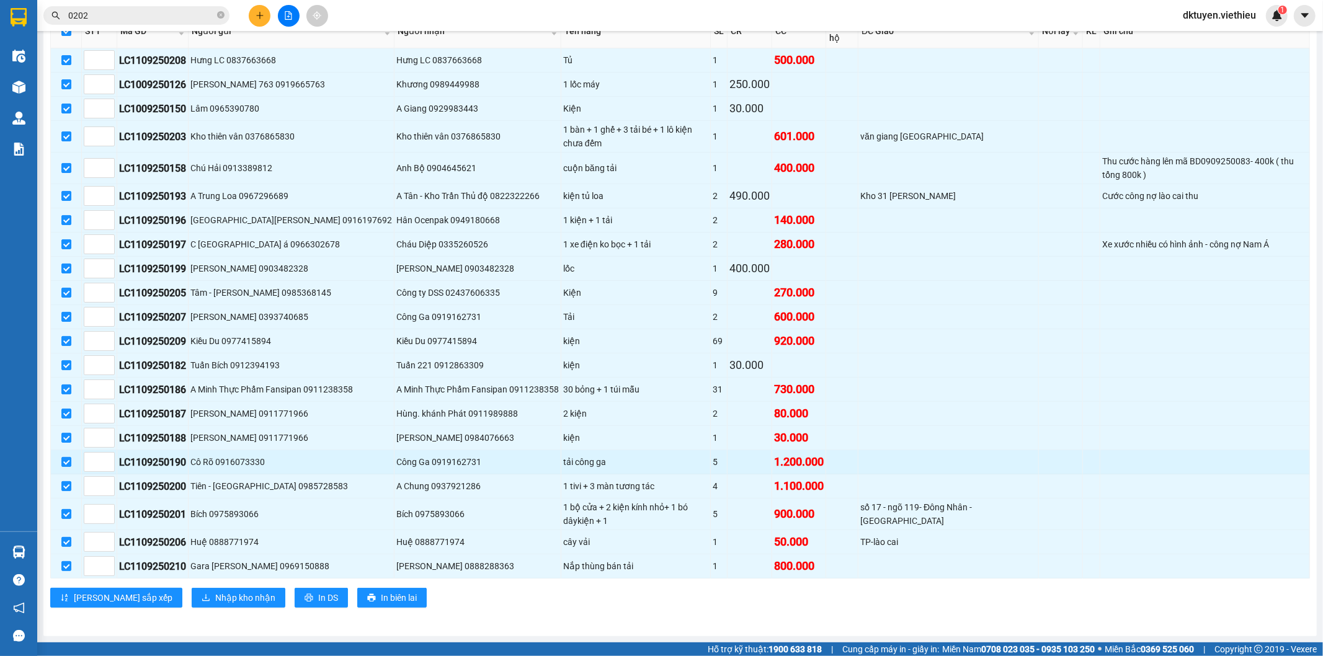
scroll to position [227, 0]
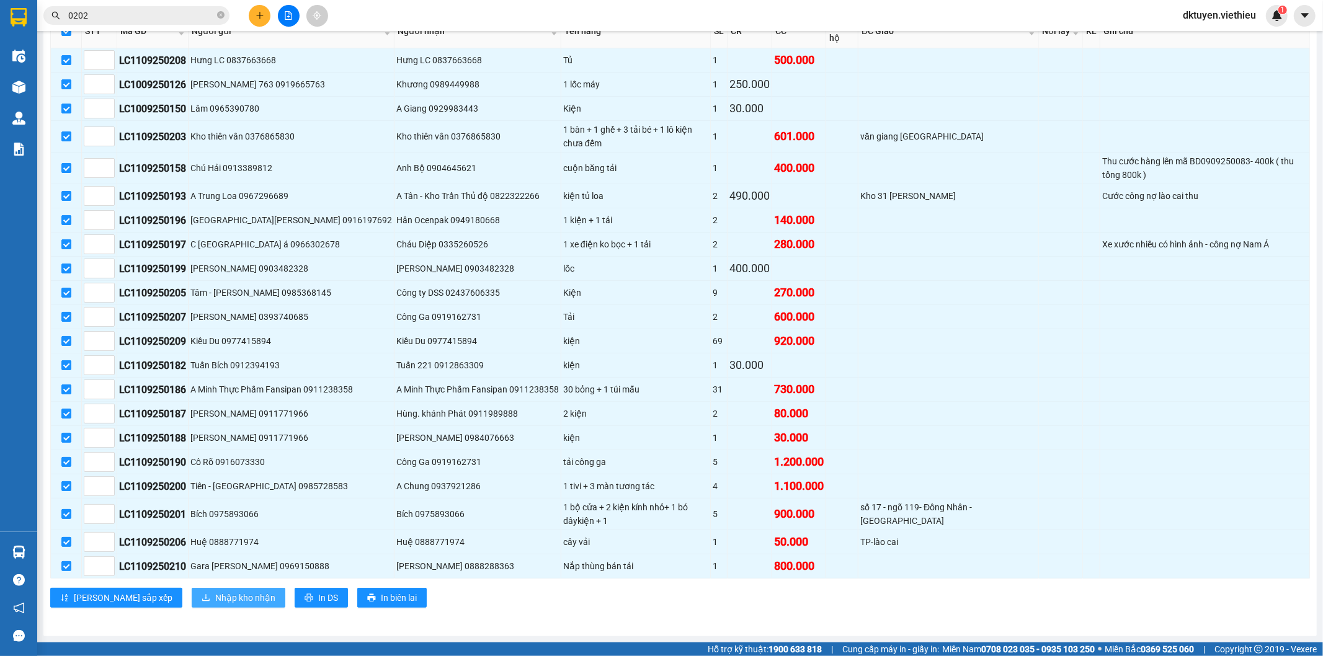
click at [215, 593] on span "Nhập kho nhận" at bounding box center [245, 598] width 60 height 14
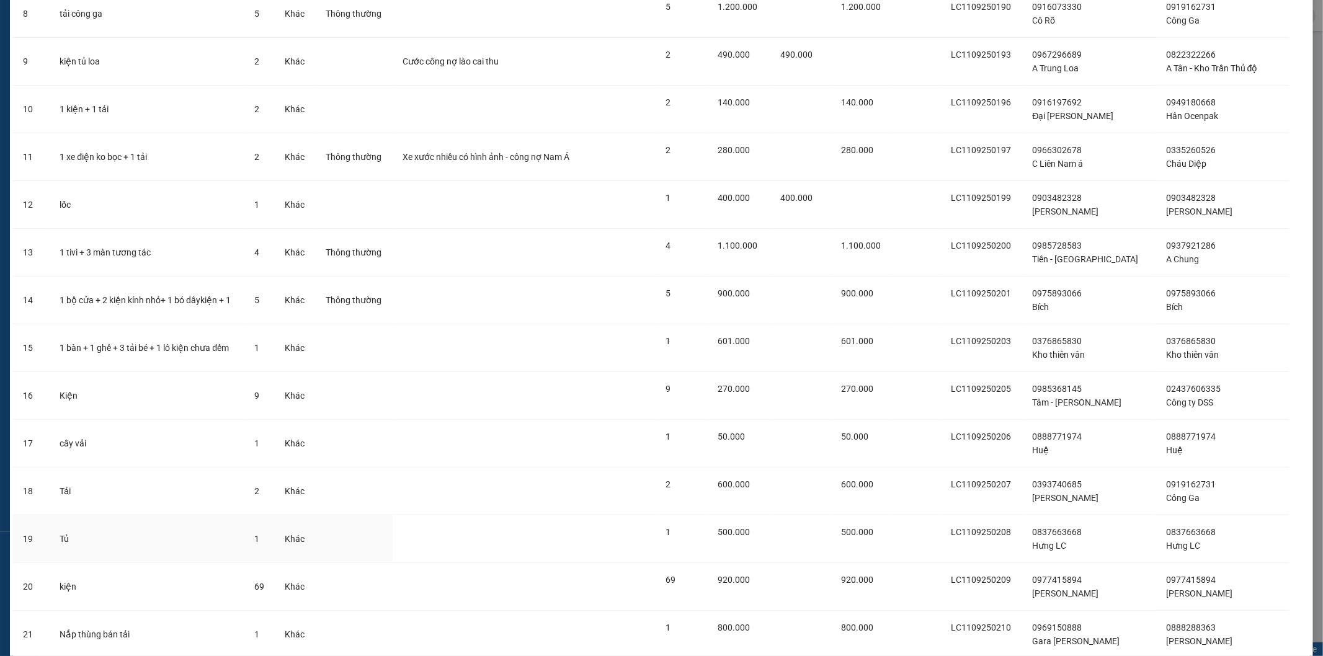
scroll to position [541, 0]
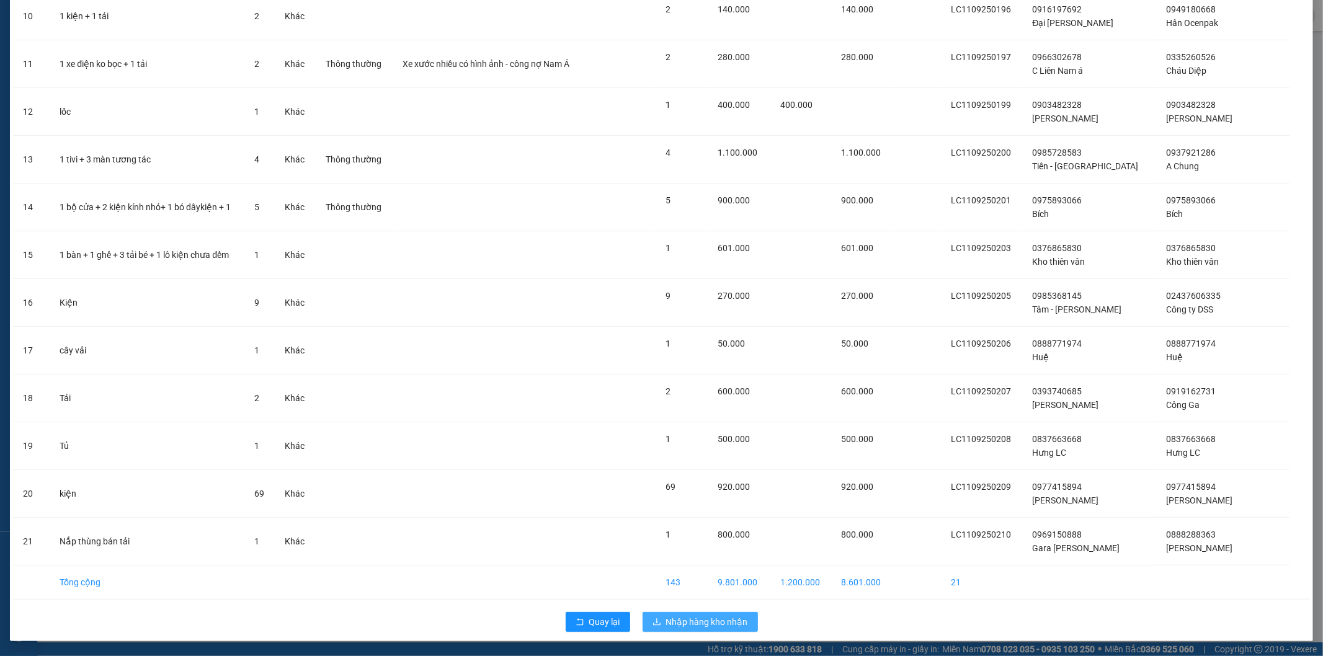
click at [666, 624] on span "Nhập hàng kho nhận" at bounding box center [707, 622] width 82 height 14
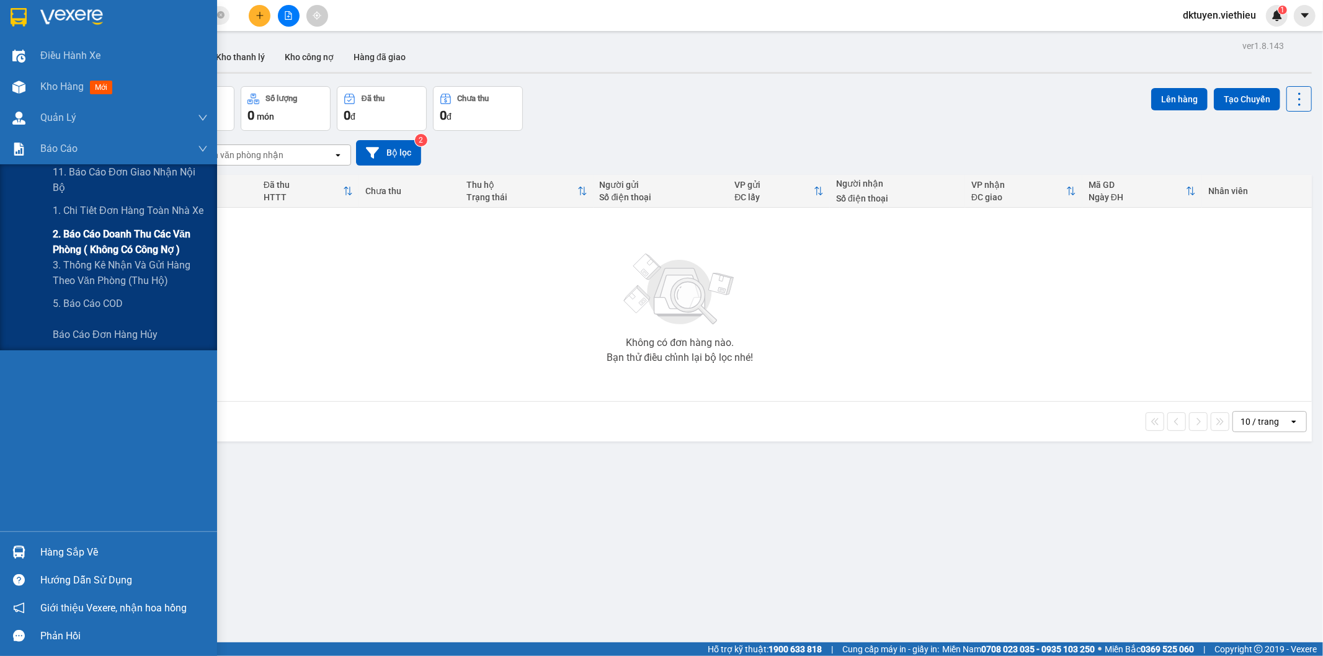
click at [98, 245] on span "2. Báo cáo doanh thu các văn phòng ( không có công nợ )" at bounding box center [130, 241] width 155 height 31
